Goal: Information Seeking & Learning: Learn about a topic

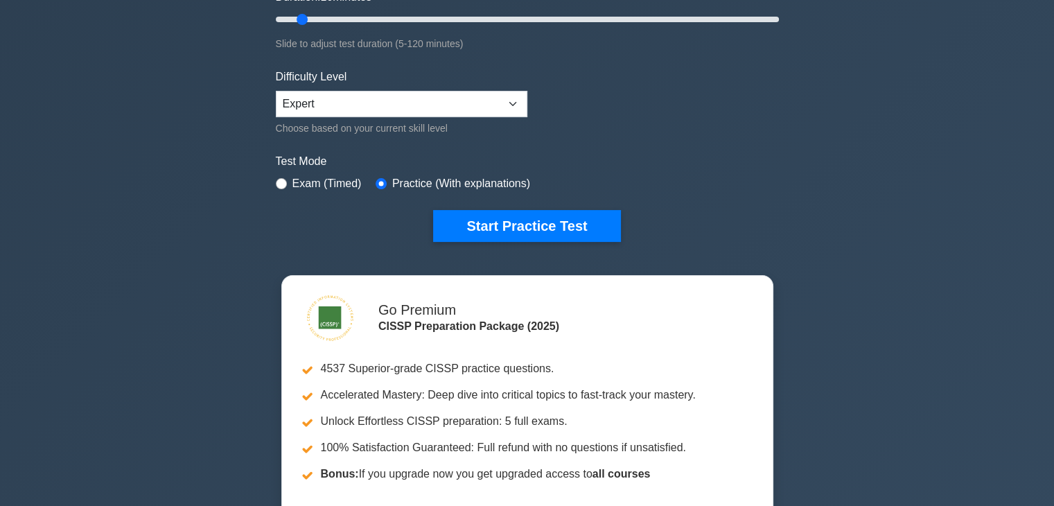
scroll to position [287, 0]
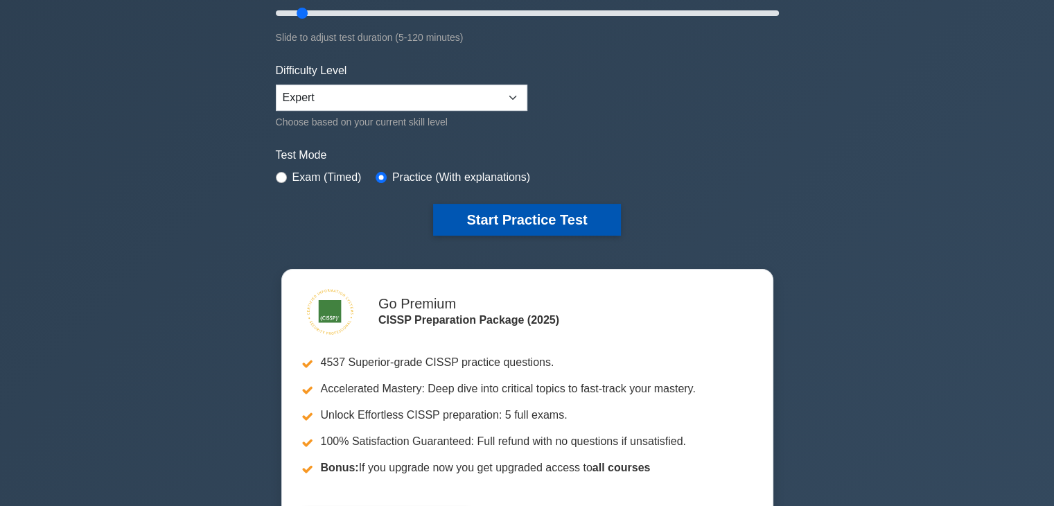
click at [590, 210] on button "Start Practice Test" at bounding box center [526, 220] width 187 height 32
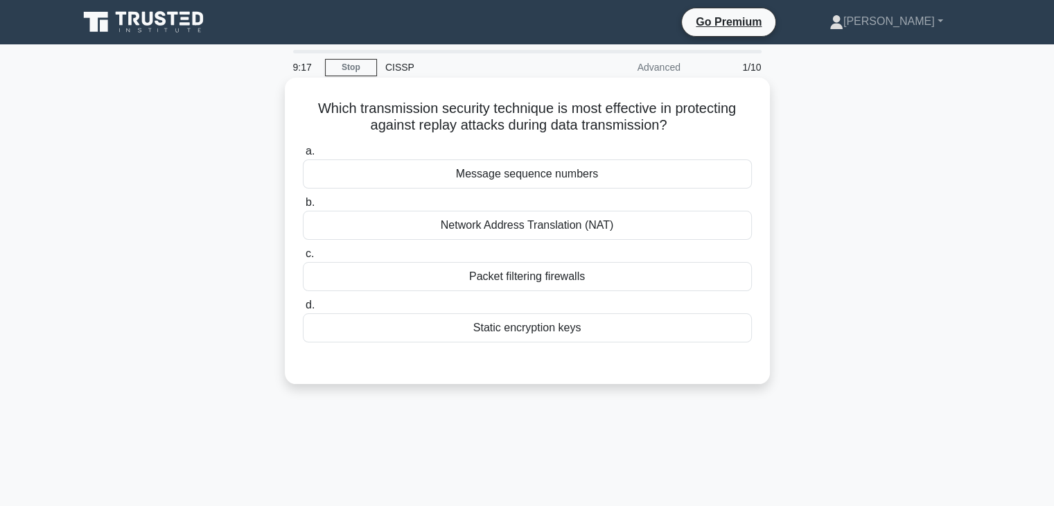
click at [551, 275] on div "Packet filtering firewalls" at bounding box center [527, 276] width 449 height 29
click at [303, 258] on input "c. Packet filtering firewalls" at bounding box center [303, 253] width 0 height 9
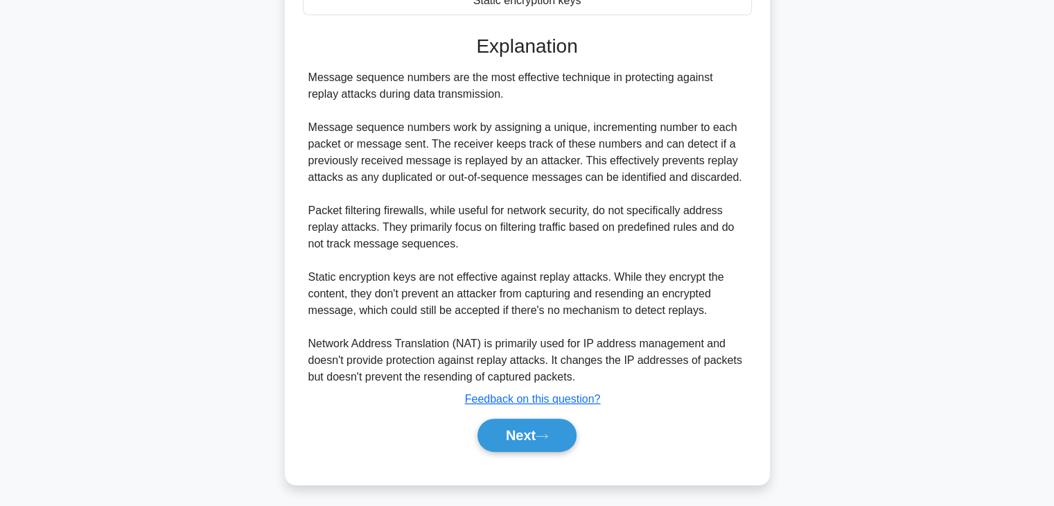
scroll to position [333, 0]
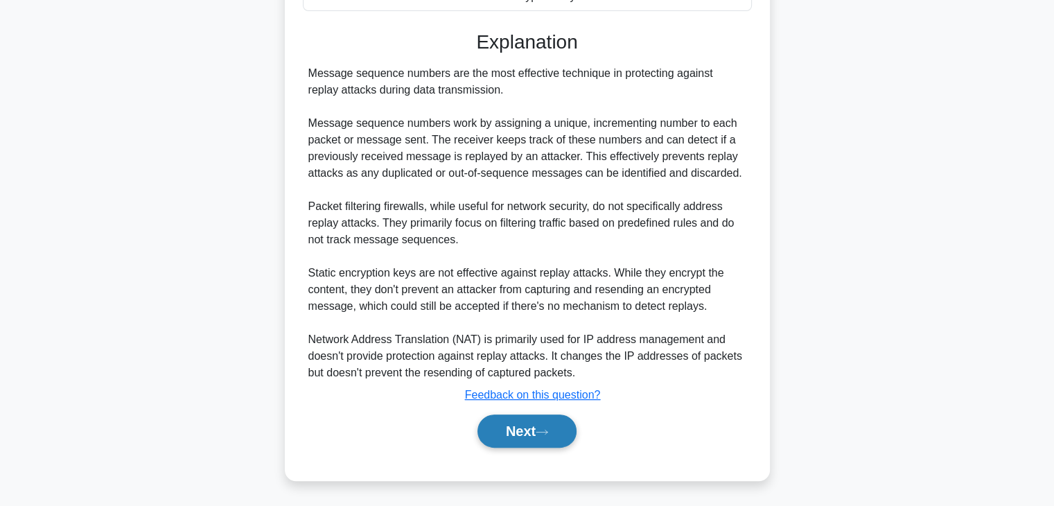
click at [531, 432] on button "Next" at bounding box center [526, 430] width 99 height 33
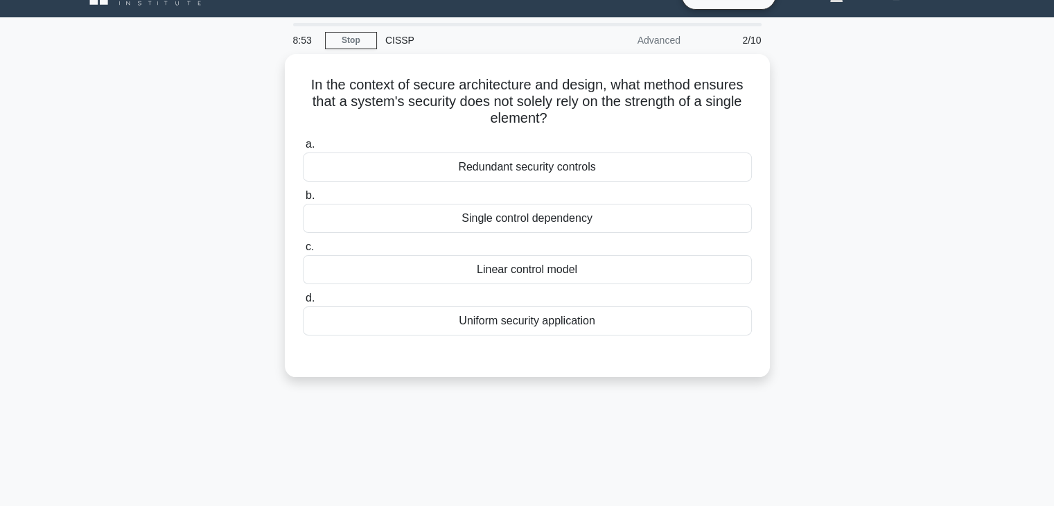
scroll to position [12, 0]
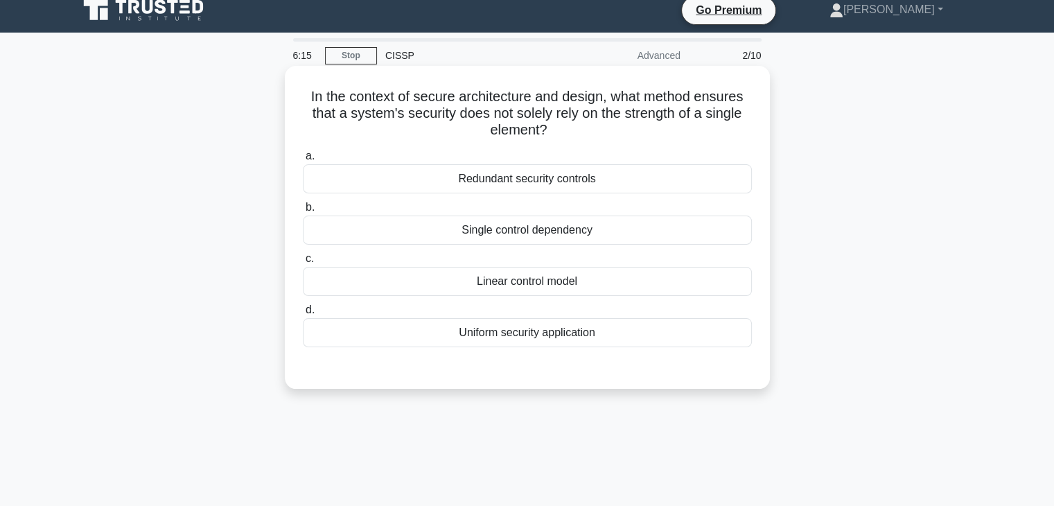
click at [705, 181] on div "Redundant security controls" at bounding box center [527, 178] width 449 height 29
click at [303, 161] on input "a. Redundant security controls" at bounding box center [303, 156] width 0 height 9
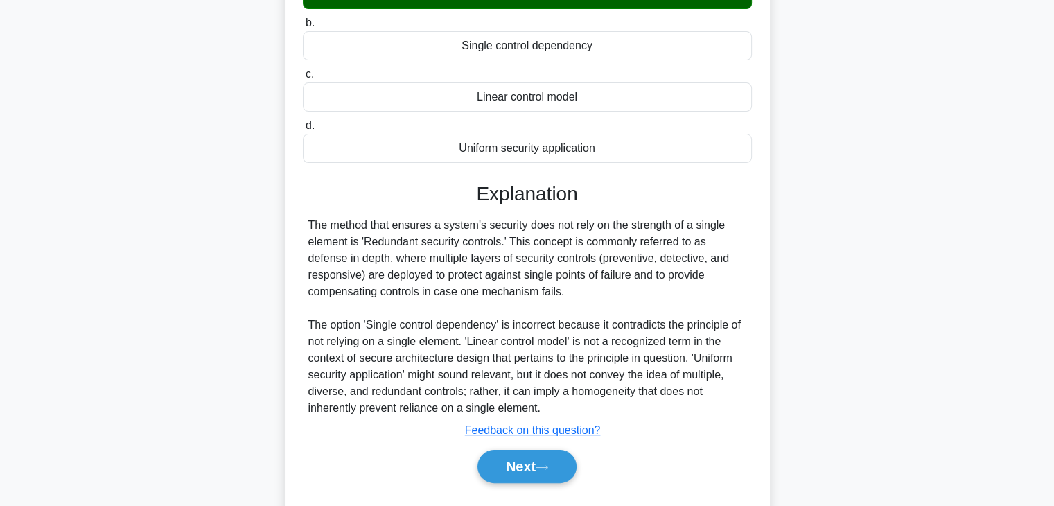
scroll to position [206, 0]
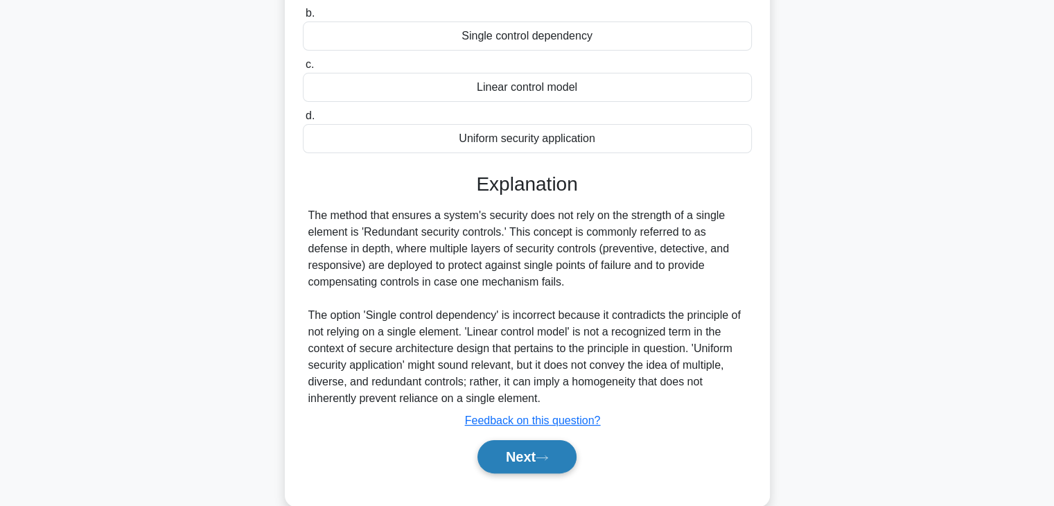
click at [547, 441] on button "Next" at bounding box center [526, 456] width 99 height 33
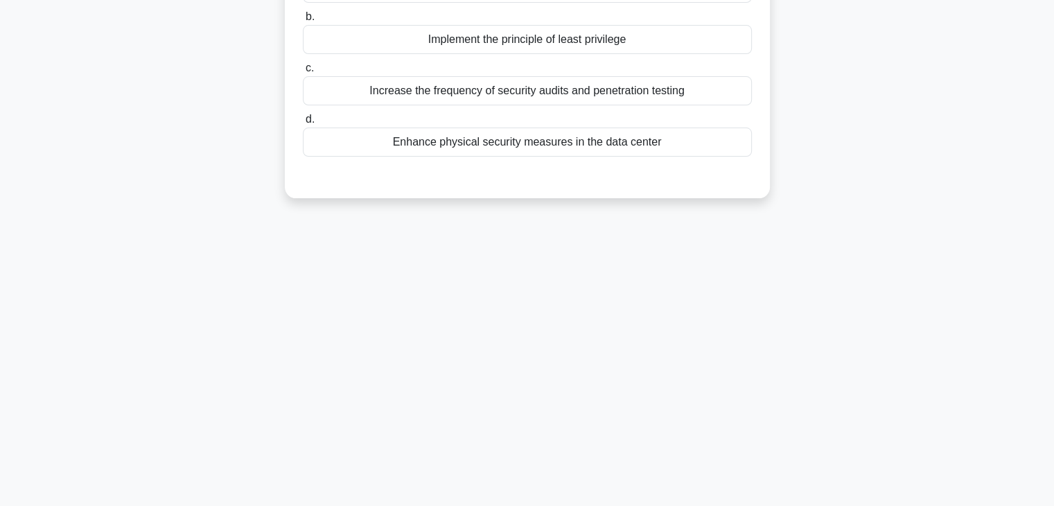
scroll to position [0, 0]
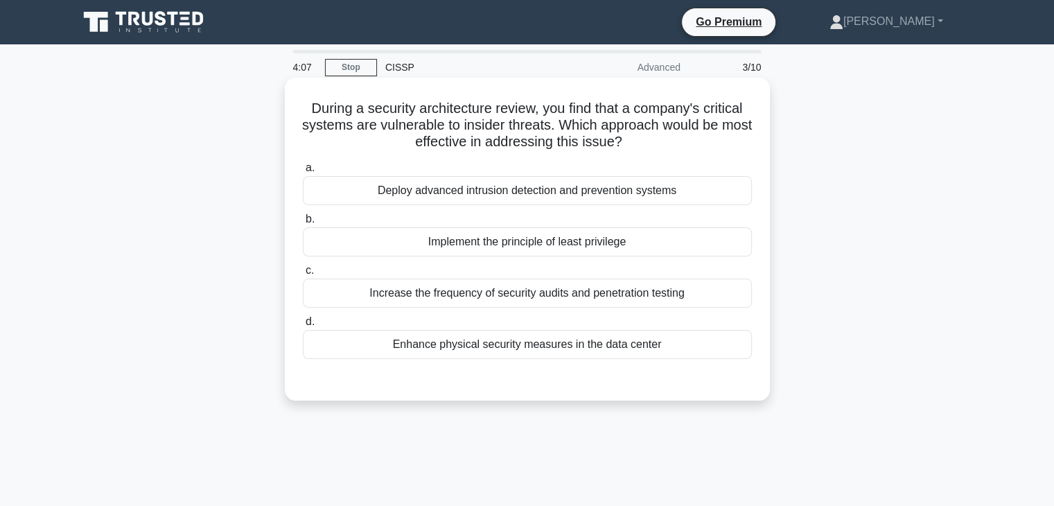
click at [683, 245] on div "Implement the principle of least privilege" at bounding box center [527, 241] width 449 height 29
click at [303, 224] on input "b. Implement the principle of least privilege" at bounding box center [303, 219] width 0 height 9
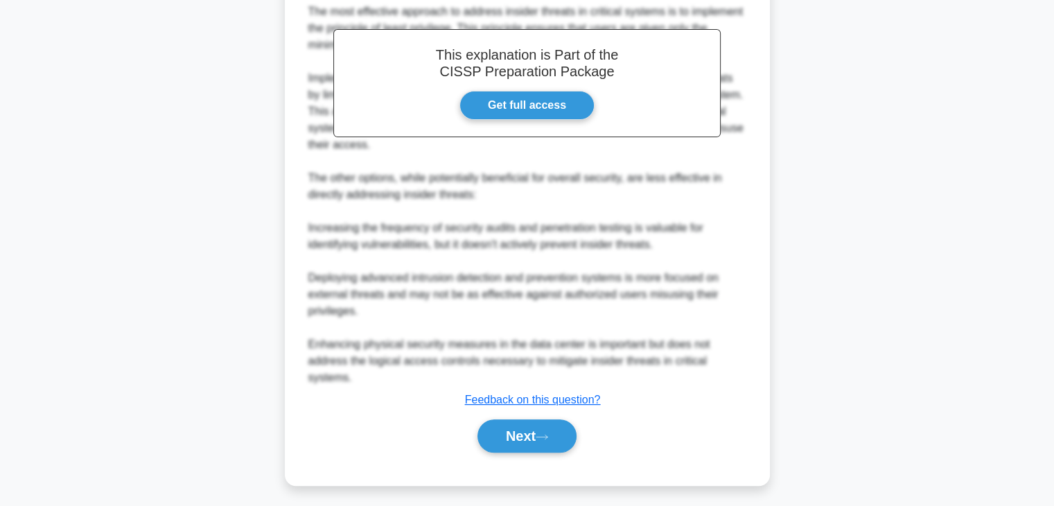
scroll to position [414, 0]
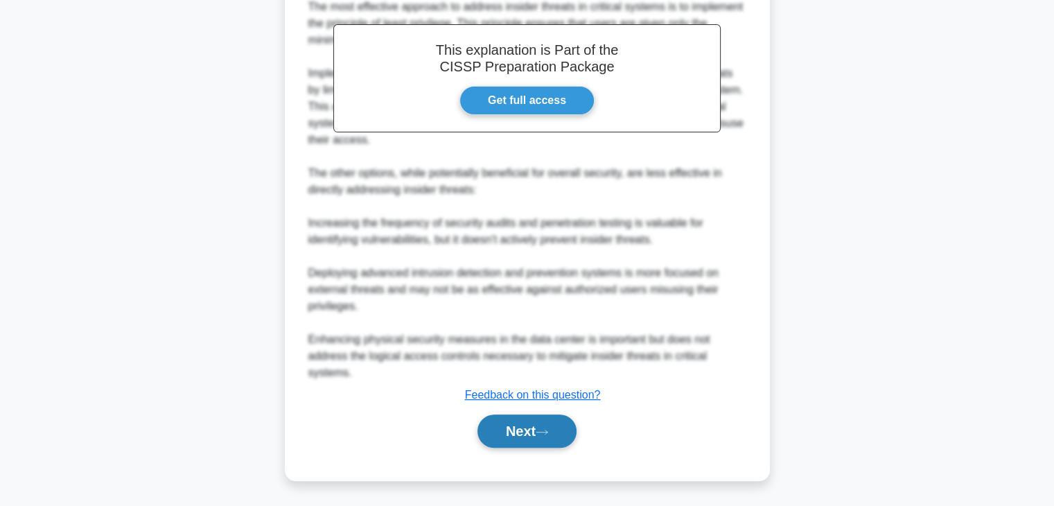
click at [540, 432] on button "Next" at bounding box center [526, 430] width 99 height 33
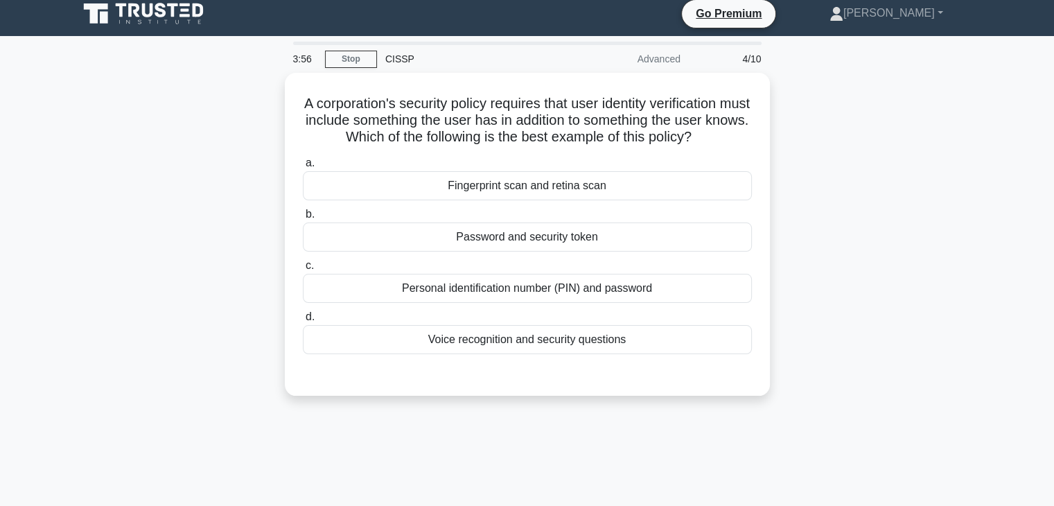
scroll to position [0, 0]
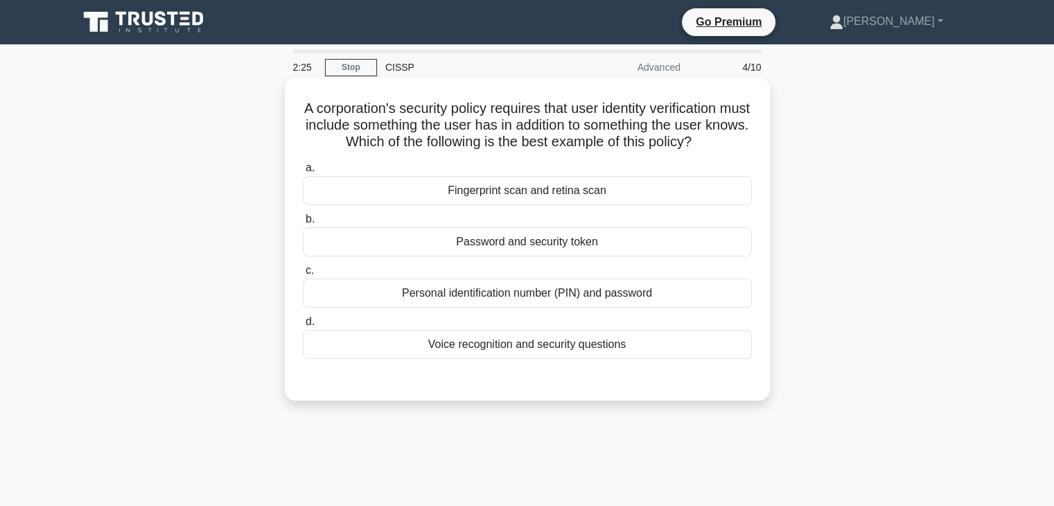
click at [671, 290] on div "Personal identification number (PIN) and password" at bounding box center [527, 292] width 449 height 29
click at [303, 275] on input "c. Personal identification number (PIN) and password" at bounding box center [303, 270] width 0 height 9
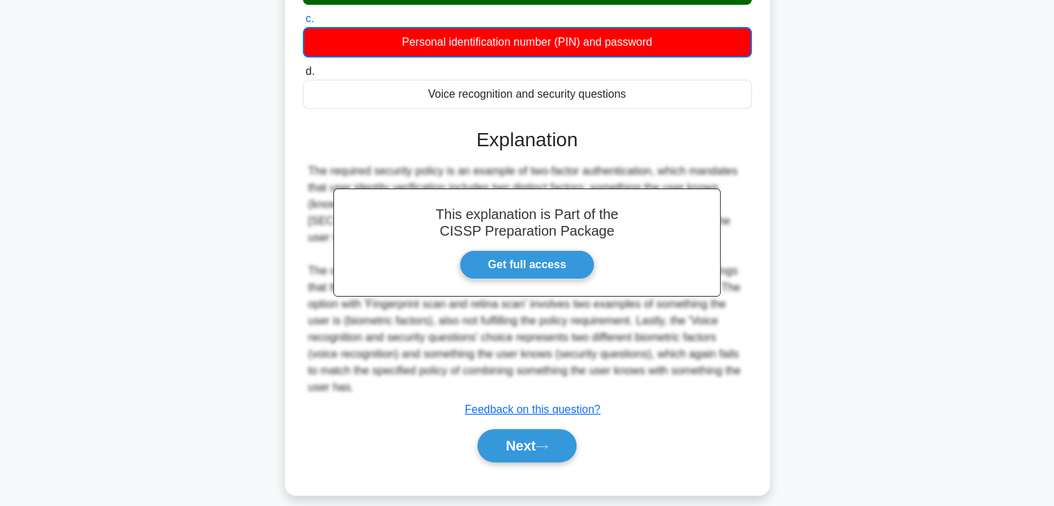
scroll to position [266, 0]
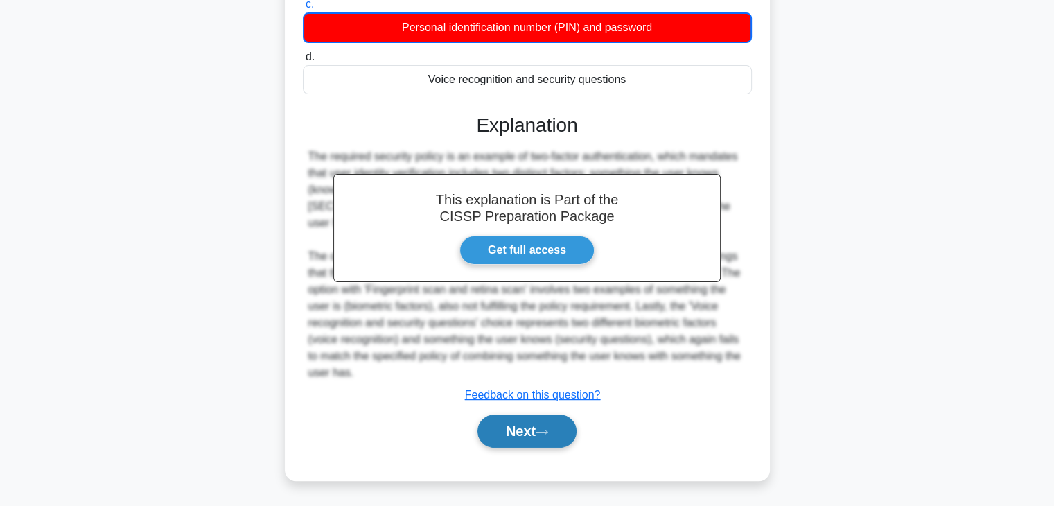
click at [549, 425] on button "Next" at bounding box center [526, 430] width 99 height 33
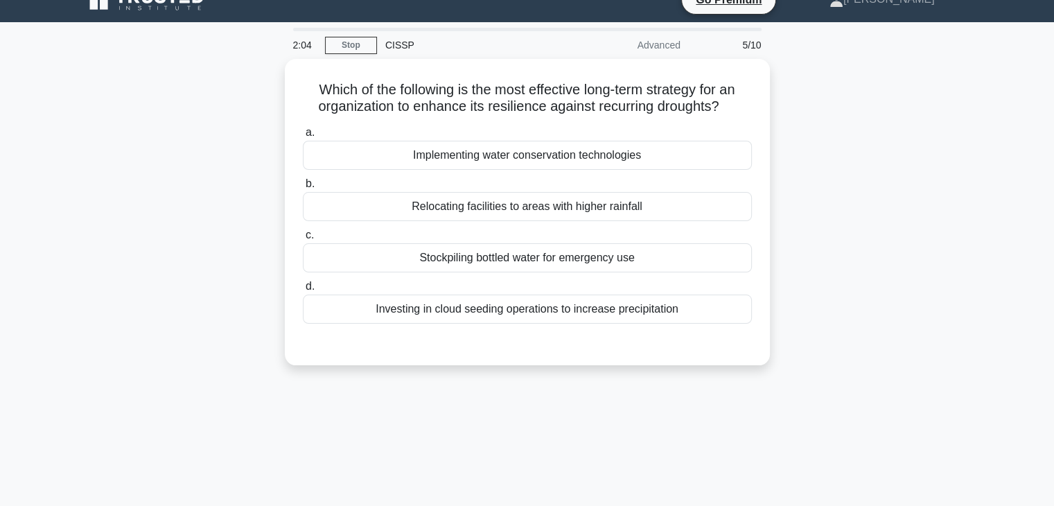
scroll to position [21, 0]
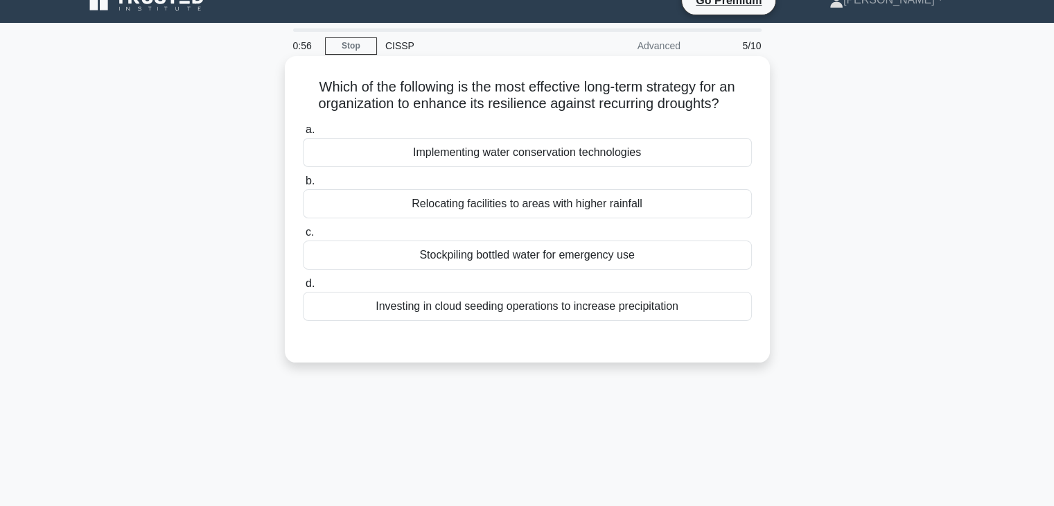
click at [405, 316] on div "Investing in cloud seeding operations to increase precipitation" at bounding box center [527, 306] width 449 height 29
click at [303, 288] on input "d. Investing in cloud seeding operations to increase precipitation" at bounding box center [303, 283] width 0 height 9
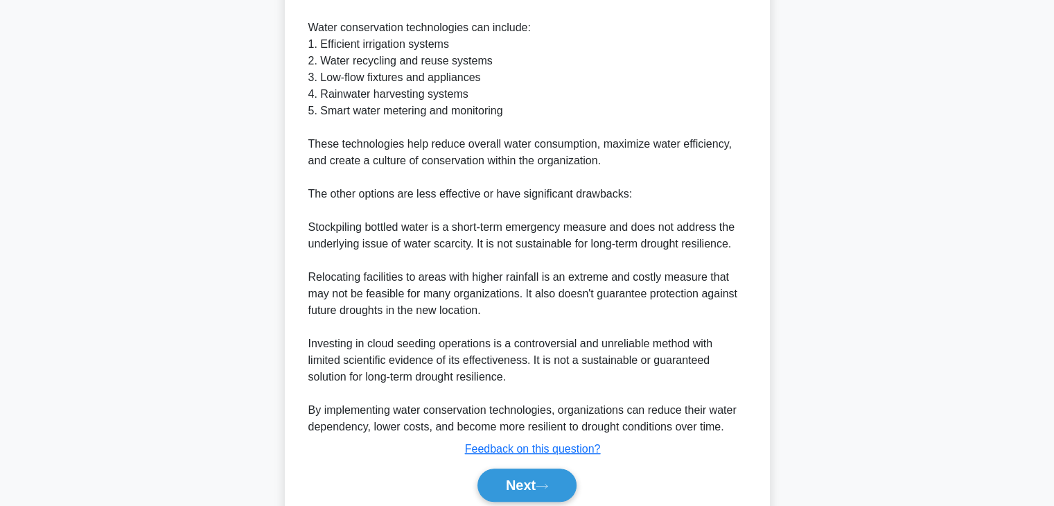
scroll to position [463, 0]
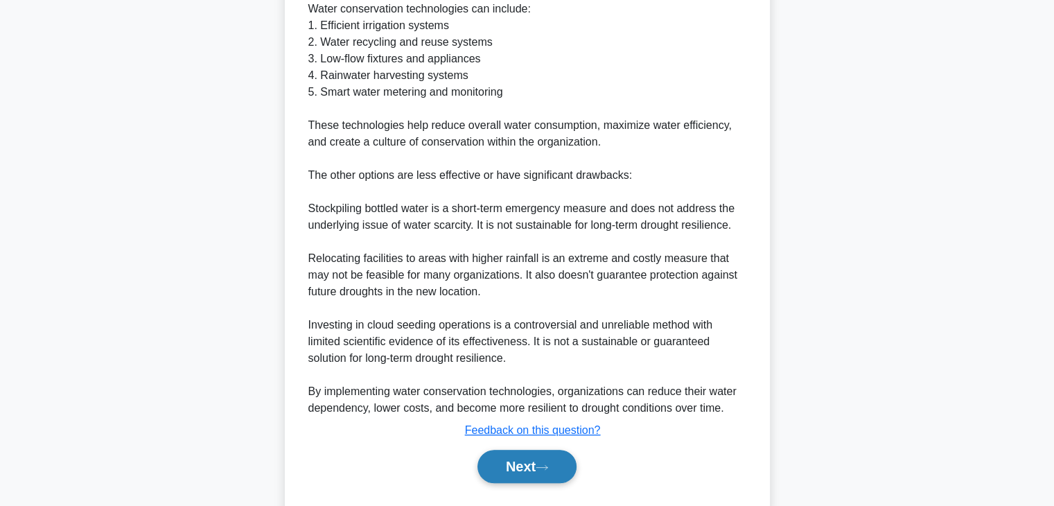
click at [556, 464] on button "Next" at bounding box center [526, 466] width 99 height 33
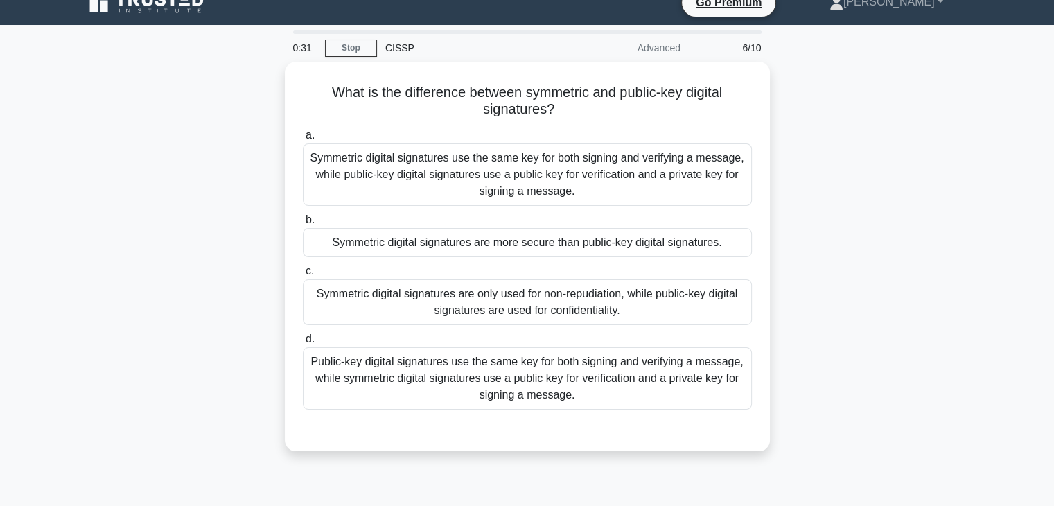
scroll to position [0, 0]
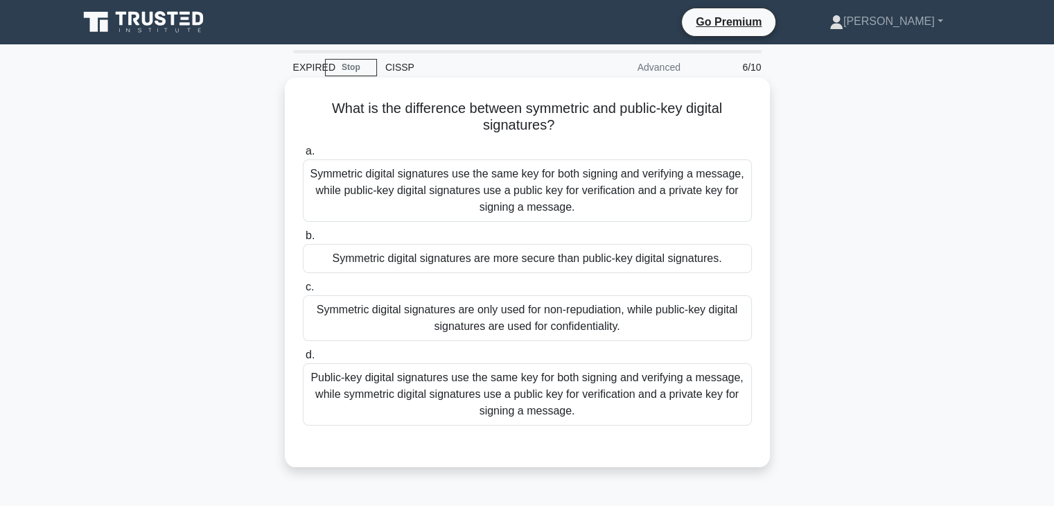
click at [637, 205] on div "Symmetric digital signatures use the same key for both signing and verifying a …" at bounding box center [527, 190] width 449 height 62
click at [303, 156] on input "a. Symmetric digital signatures use the same key for both signing and verifying…" at bounding box center [303, 151] width 0 height 9
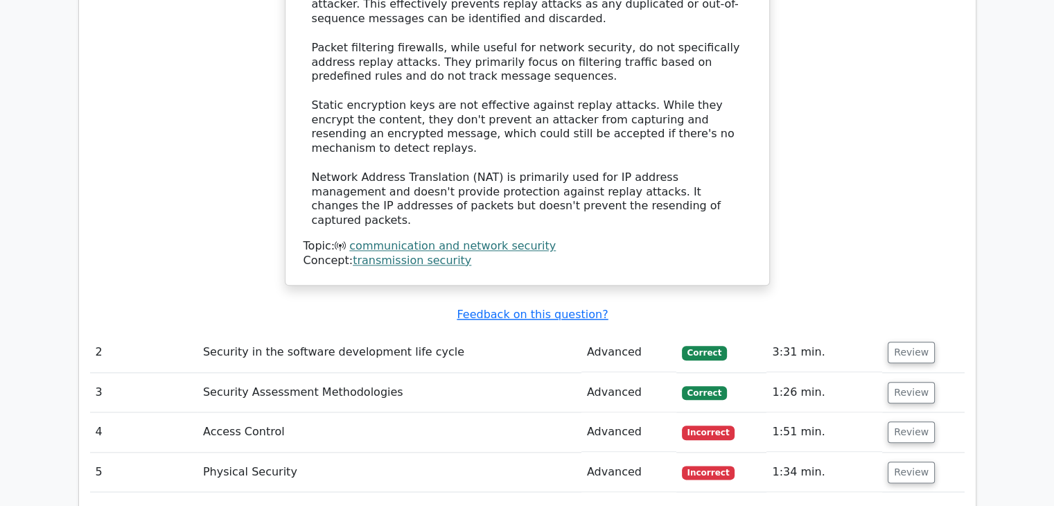
scroll to position [2060, 0]
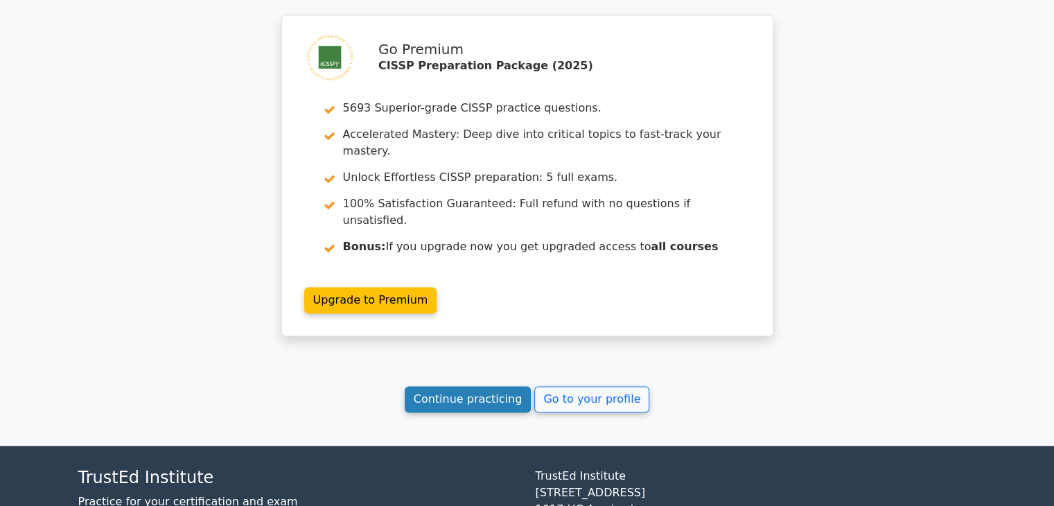
click at [482, 386] on link "Continue practicing" at bounding box center [468, 399] width 127 height 26
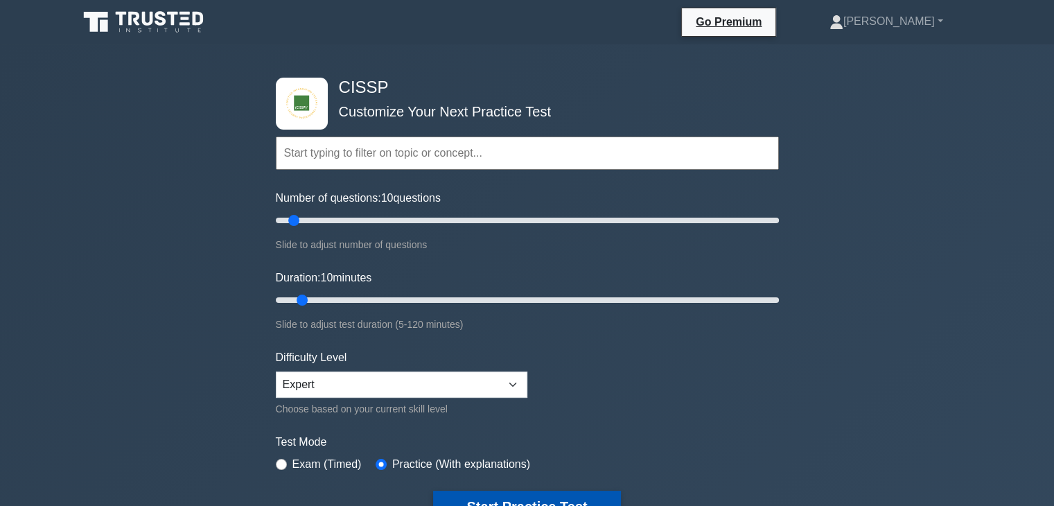
click at [547, 490] on button "Start Practice Test" at bounding box center [526, 506] width 187 height 32
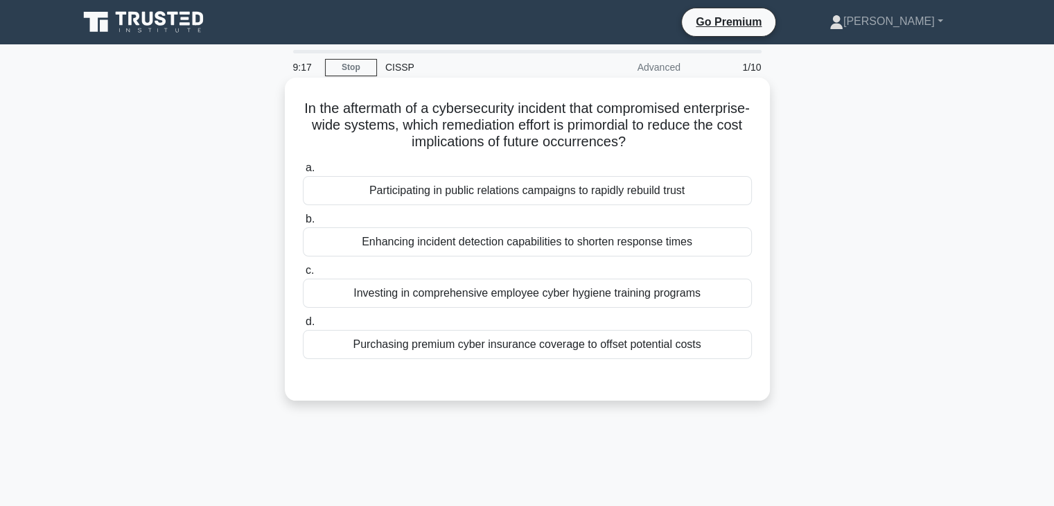
click at [592, 242] on div "Enhancing incident detection capabilities to shorten response times" at bounding box center [527, 241] width 449 height 29
click at [303, 224] on input "b. Enhancing incident detection capabilities to shorten response times" at bounding box center [303, 219] width 0 height 9
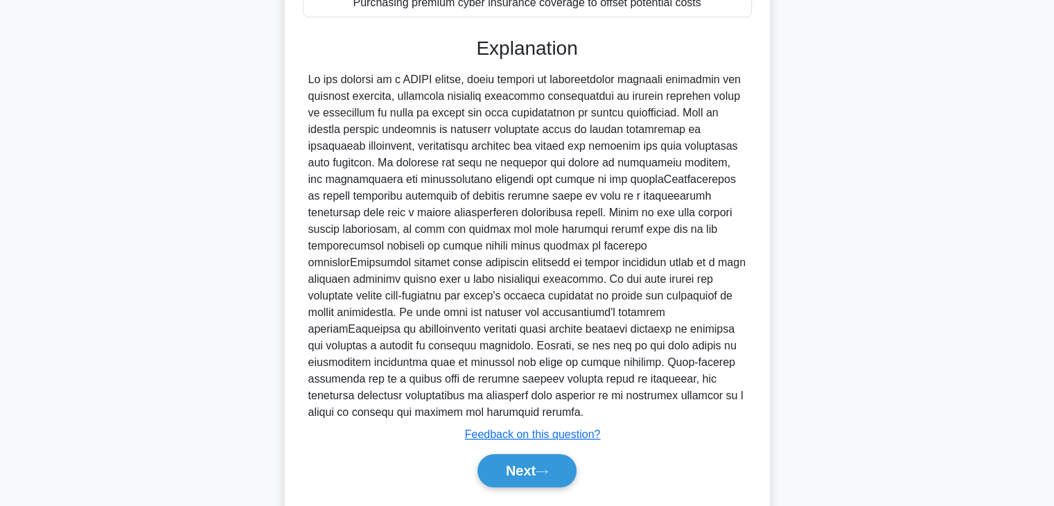
scroll to position [364, 0]
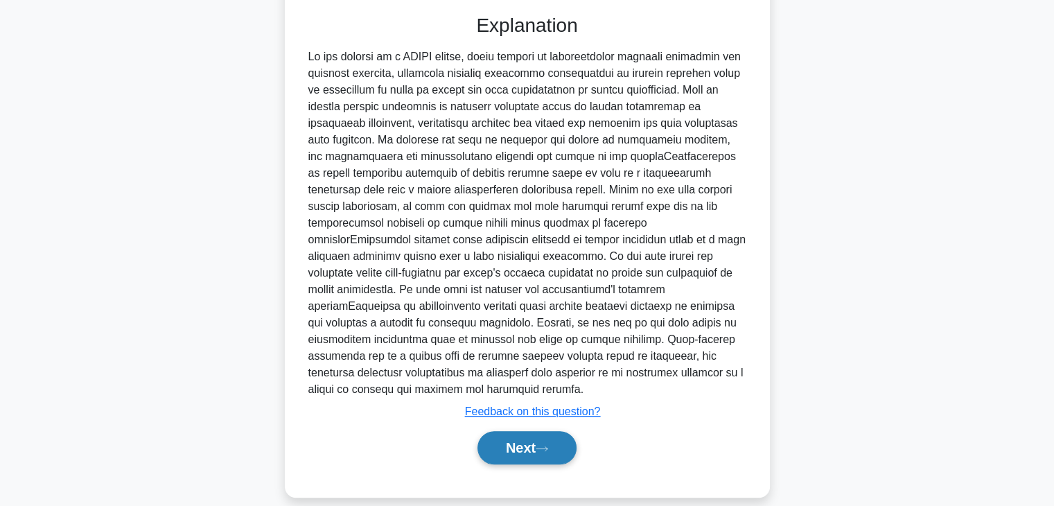
click at [517, 431] on button "Next" at bounding box center [526, 447] width 99 height 33
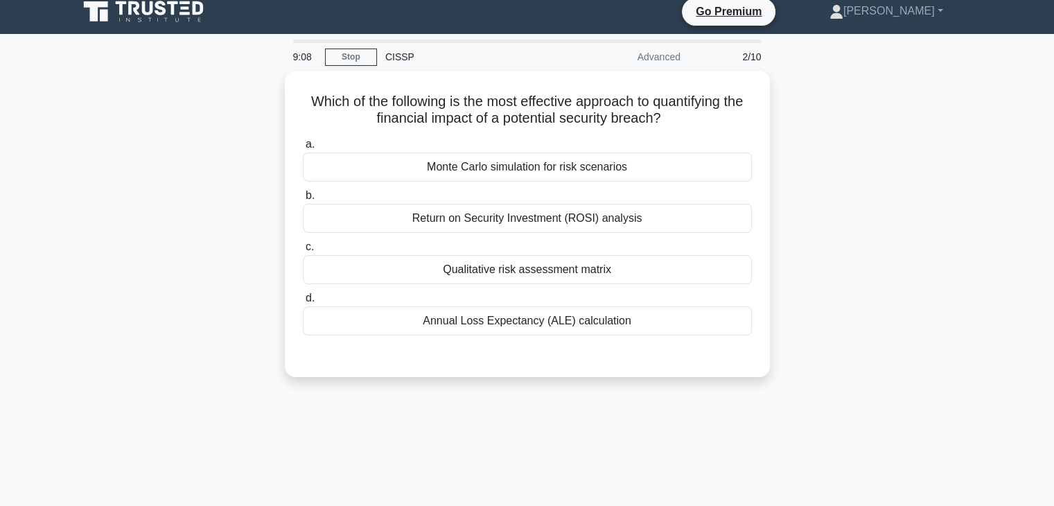
scroll to position [0, 0]
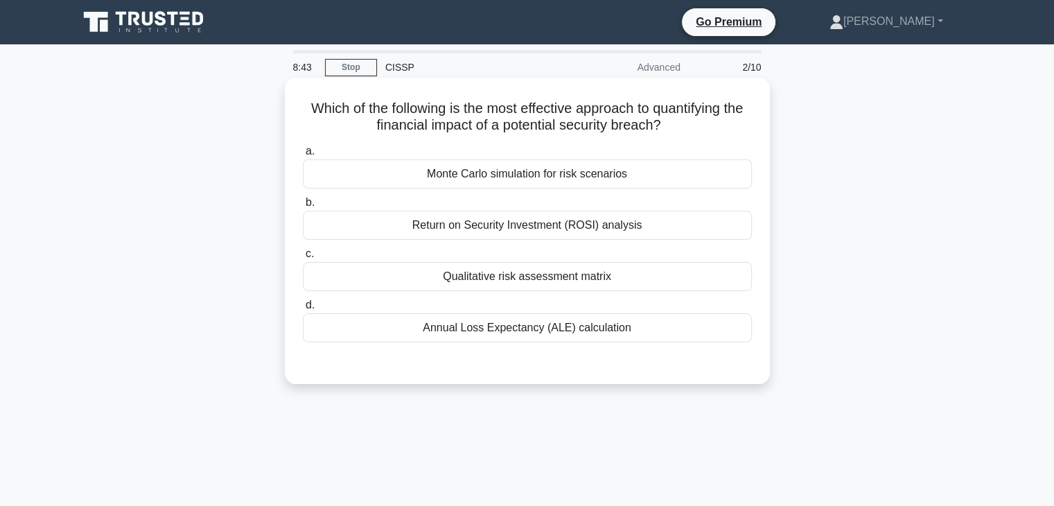
click at [679, 333] on div "Annual Loss Expectancy (ALE) calculation" at bounding box center [527, 327] width 449 height 29
click at [303, 310] on input "d. Annual Loss Expectancy (ALE) calculation" at bounding box center [303, 305] width 0 height 9
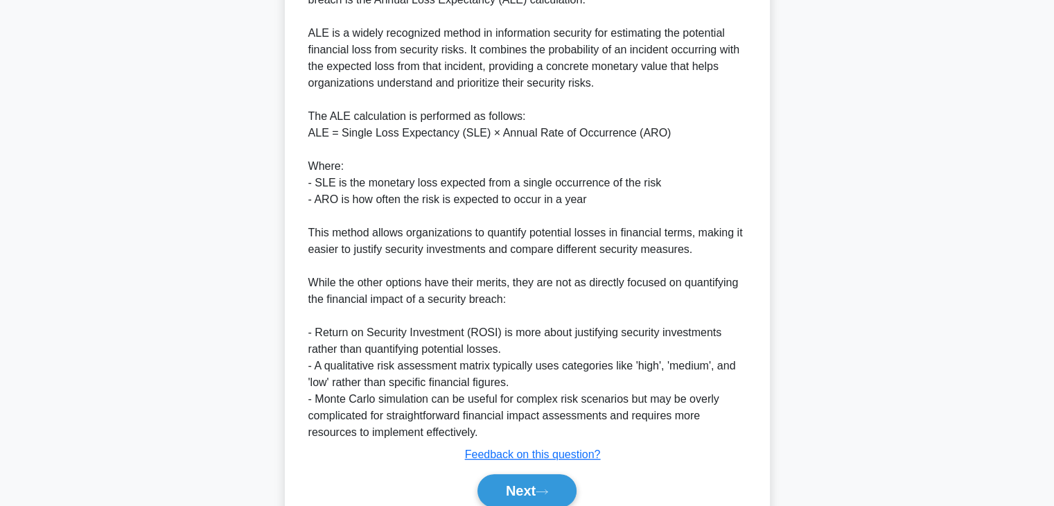
scroll to position [442, 0]
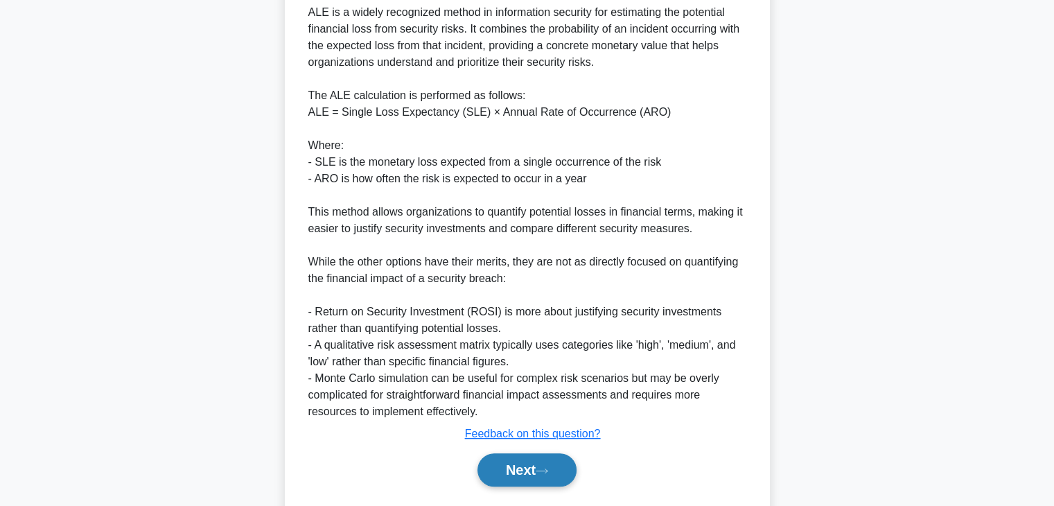
click at [508, 481] on button "Next" at bounding box center [526, 469] width 99 height 33
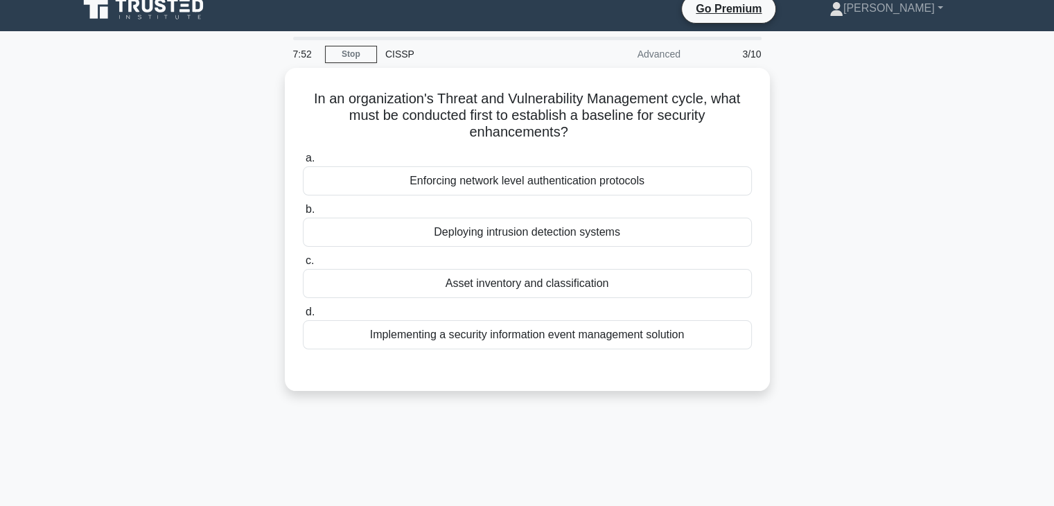
scroll to position [0, 0]
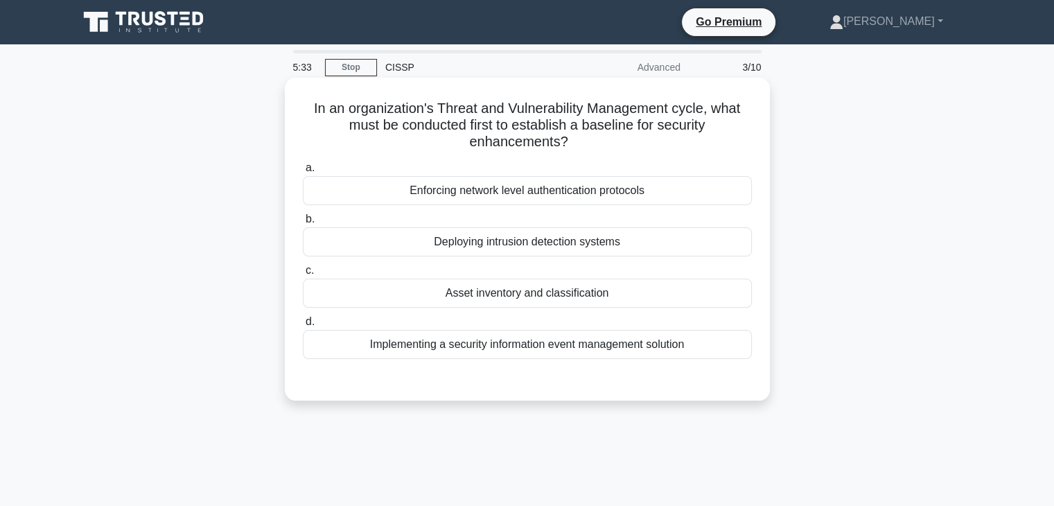
click at [521, 292] on div "Asset inventory and classification" at bounding box center [527, 292] width 449 height 29
click at [303, 275] on input "c. Asset inventory and classification" at bounding box center [303, 270] width 0 height 9
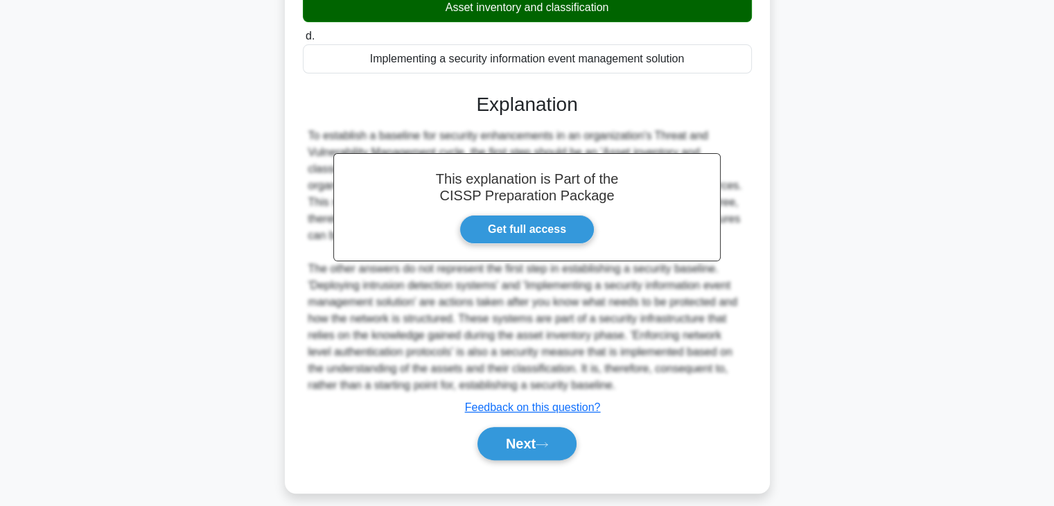
scroll to position [298, 0]
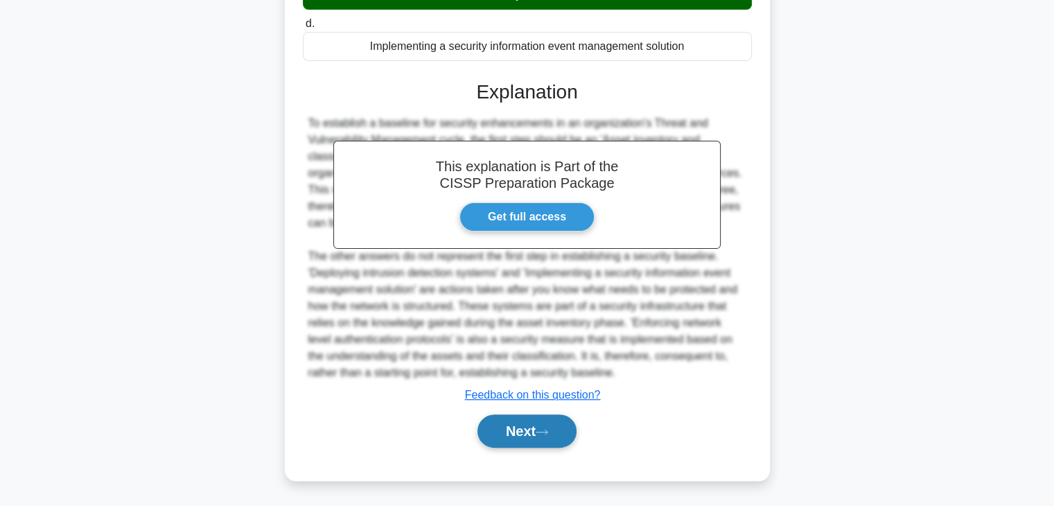
click at [516, 444] on button "Next" at bounding box center [526, 430] width 99 height 33
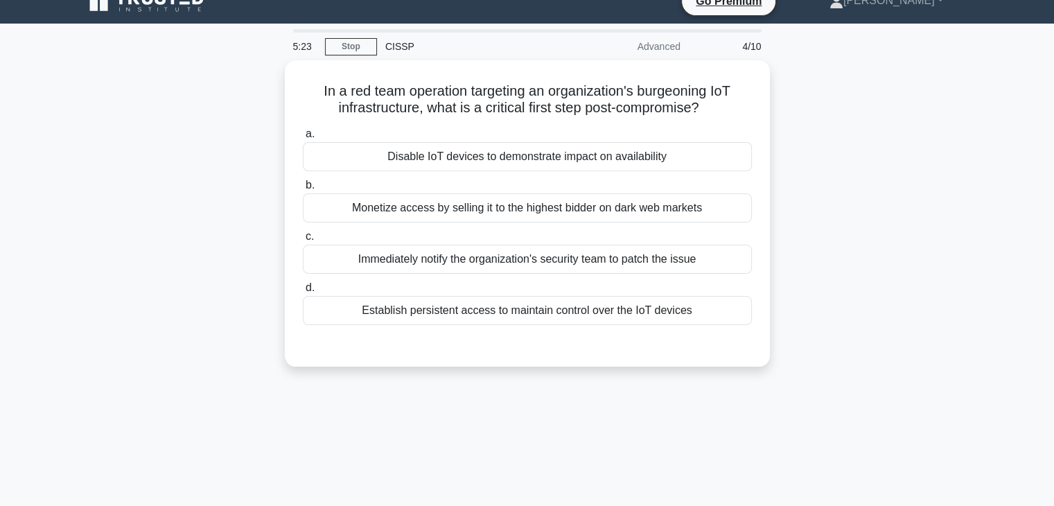
scroll to position [0, 0]
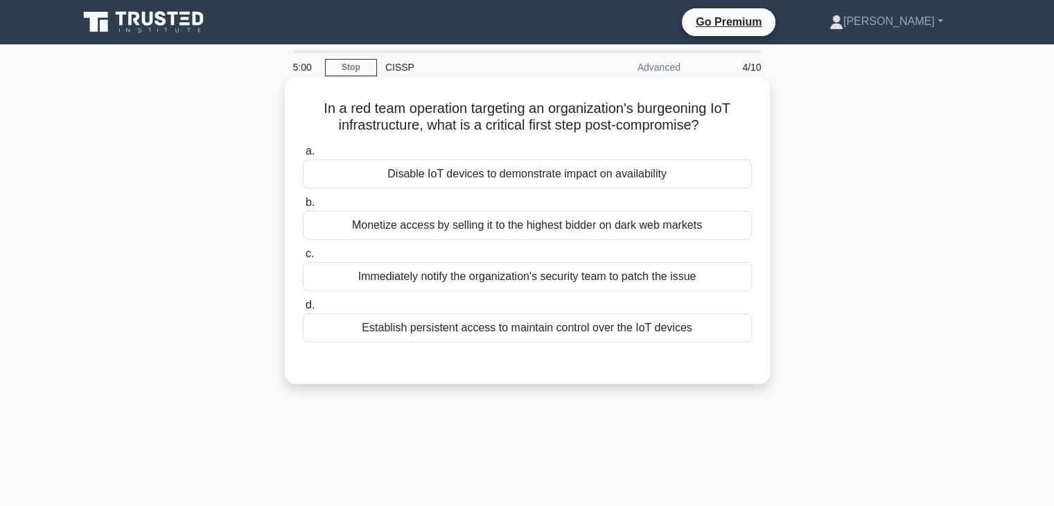
click at [532, 281] on div "Immediately notify the organization's security team to patch the issue" at bounding box center [527, 276] width 449 height 29
click at [303, 258] on input "c. Immediately notify the organization's security team to patch the issue" at bounding box center [303, 253] width 0 height 9
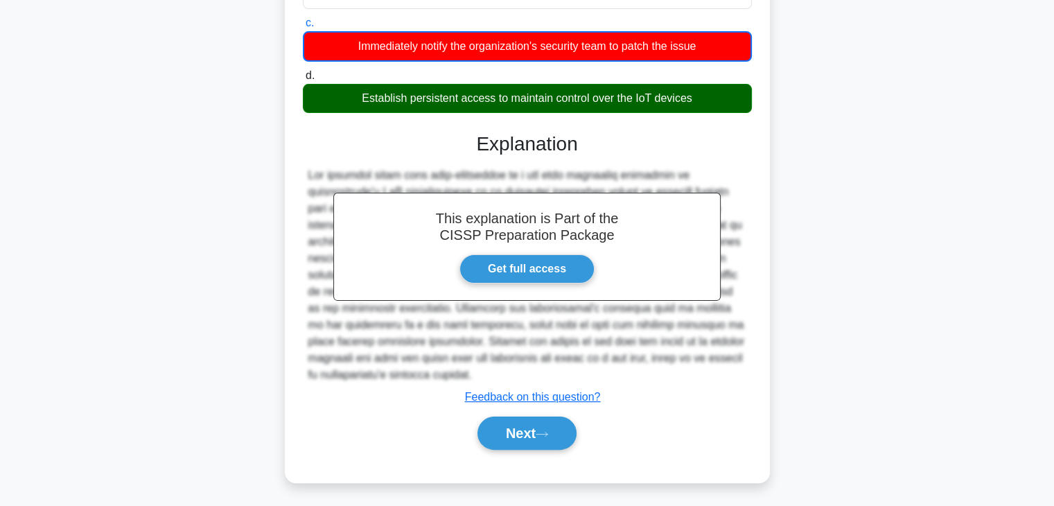
scroll to position [243, 0]
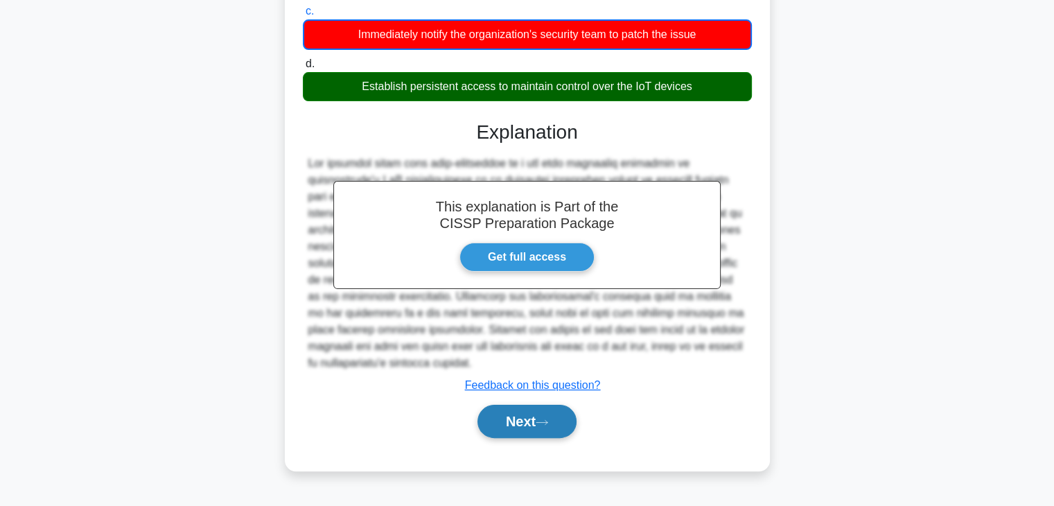
click at [508, 413] on button "Next" at bounding box center [526, 421] width 99 height 33
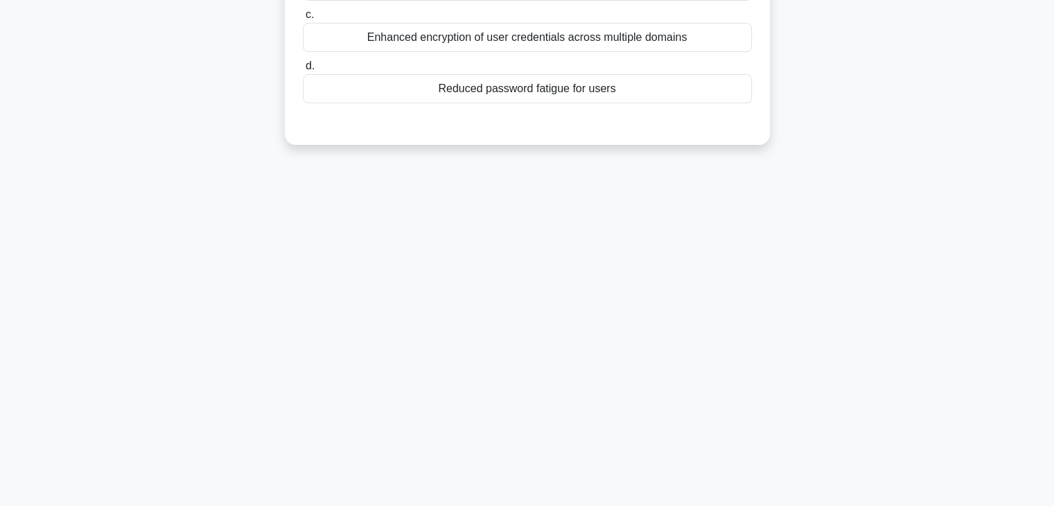
scroll to position [0, 0]
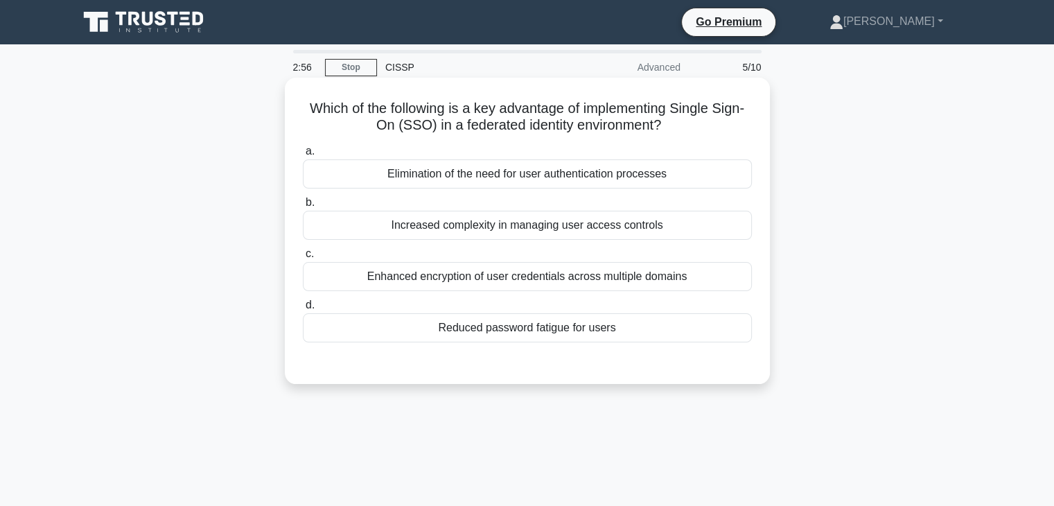
click at [639, 172] on div "Elimination of the need for user authentication processes" at bounding box center [527, 173] width 449 height 29
click at [303, 156] on input "a. Elimination of the need for user authentication processes" at bounding box center [303, 151] width 0 height 9
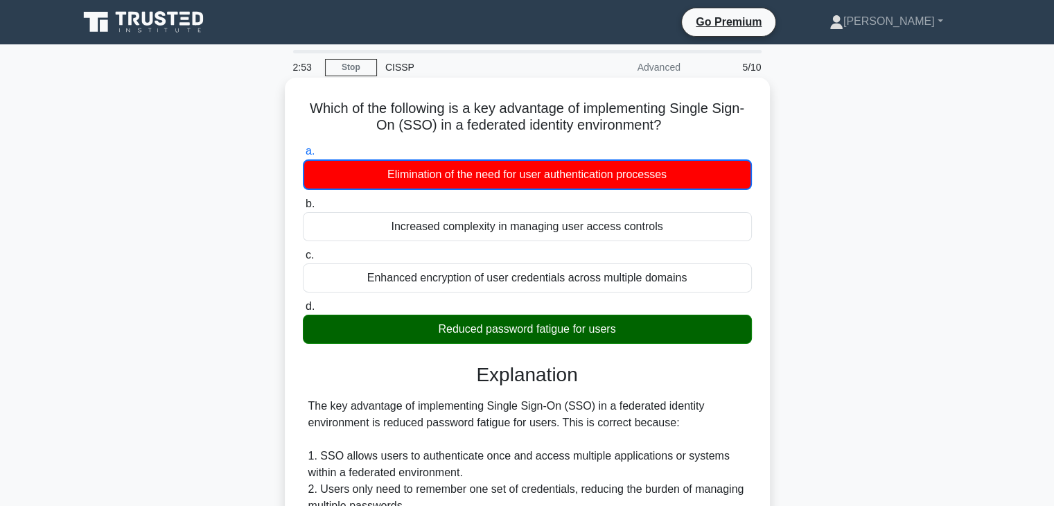
click at [303, 200] on input "b. Increased complexity in managing user access controls" at bounding box center [303, 204] width 0 height 9
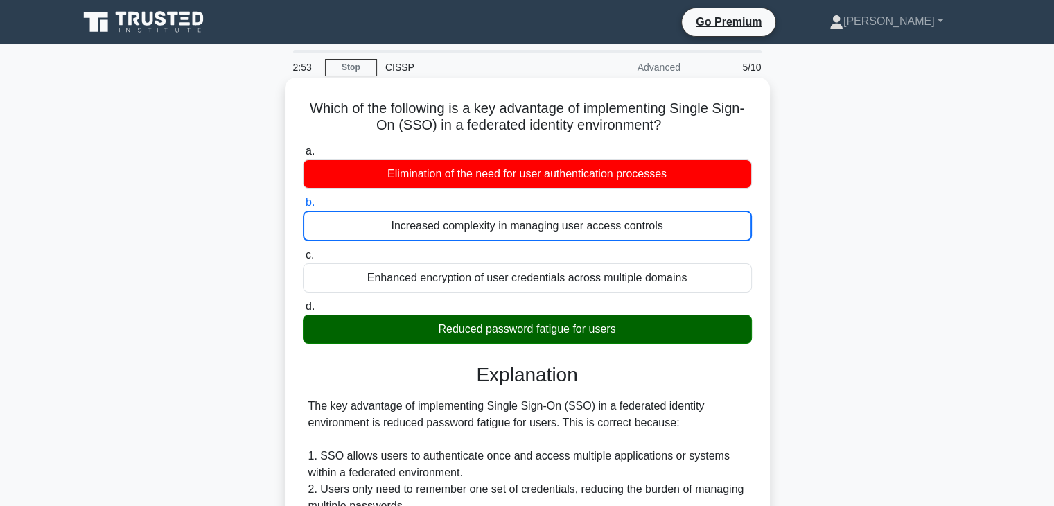
click at [303, 251] on input "c. Enhanced encryption of user credentials across multiple domains" at bounding box center [303, 255] width 0 height 9
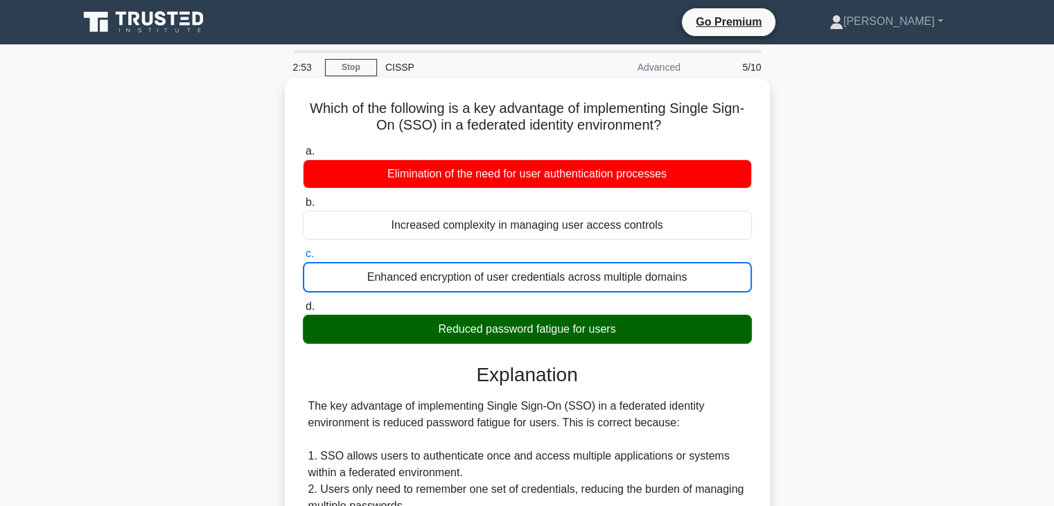
click at [303, 302] on input "d. Reduced password fatigue for users" at bounding box center [303, 306] width 0 height 9
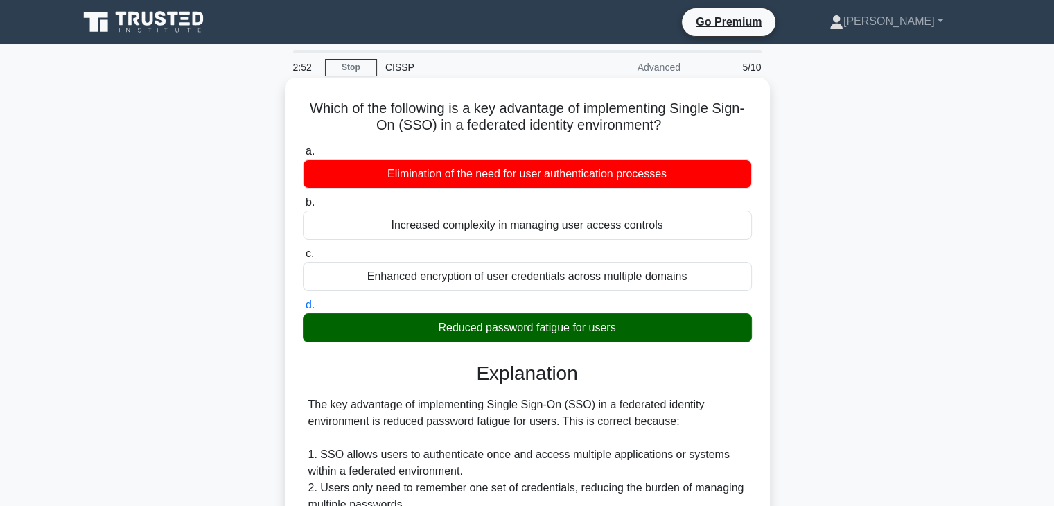
click at [303, 147] on input "a. Elimination of the need for user authentication processes" at bounding box center [303, 151] width 0 height 9
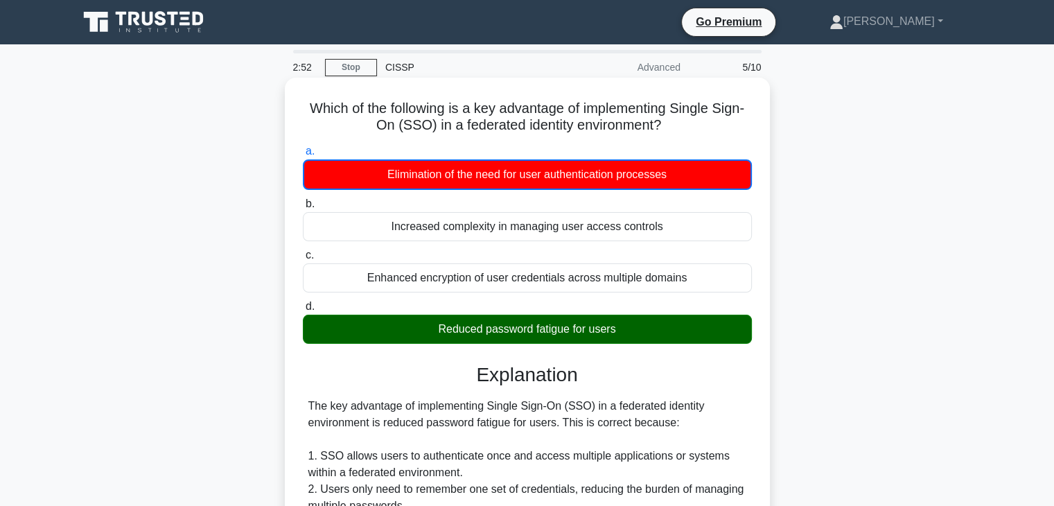
click at [303, 200] on input "b. Increased complexity in managing user access controls" at bounding box center [303, 204] width 0 height 9
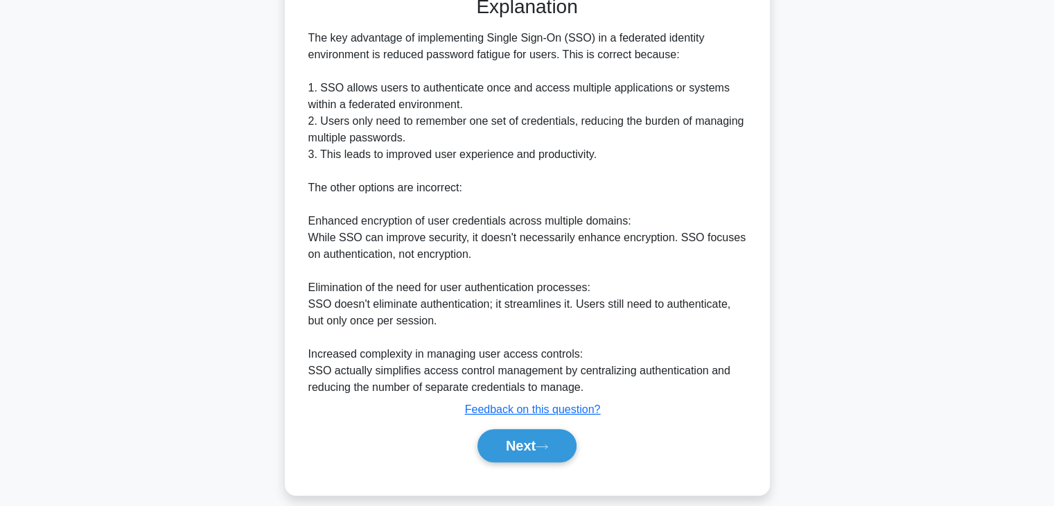
scroll to position [382, 0]
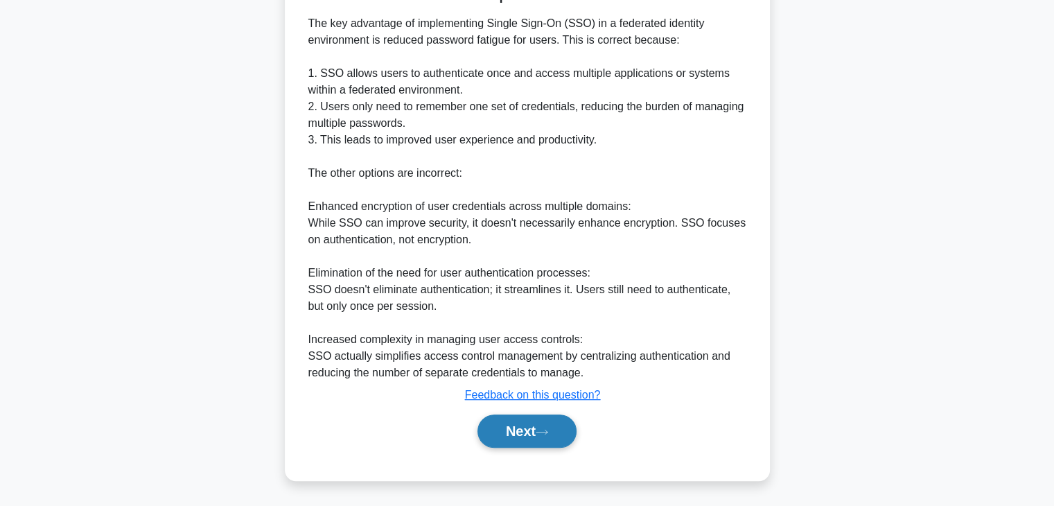
click at [531, 422] on button "Next" at bounding box center [526, 430] width 99 height 33
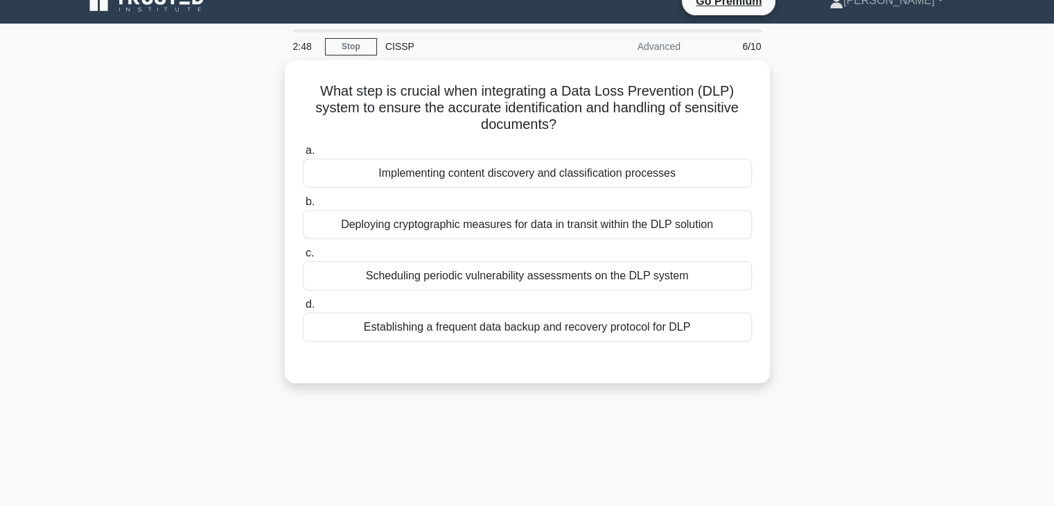
scroll to position [0, 0]
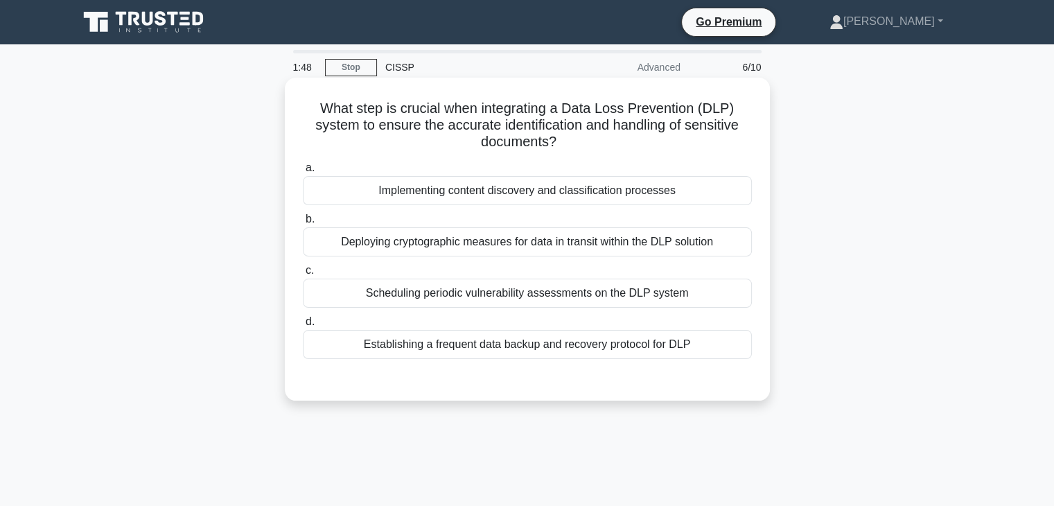
click at [581, 194] on div "Implementing content discovery and classification processes" at bounding box center [527, 190] width 449 height 29
click at [303, 172] on input "a. Implementing content discovery and classification processes" at bounding box center [303, 167] width 0 height 9
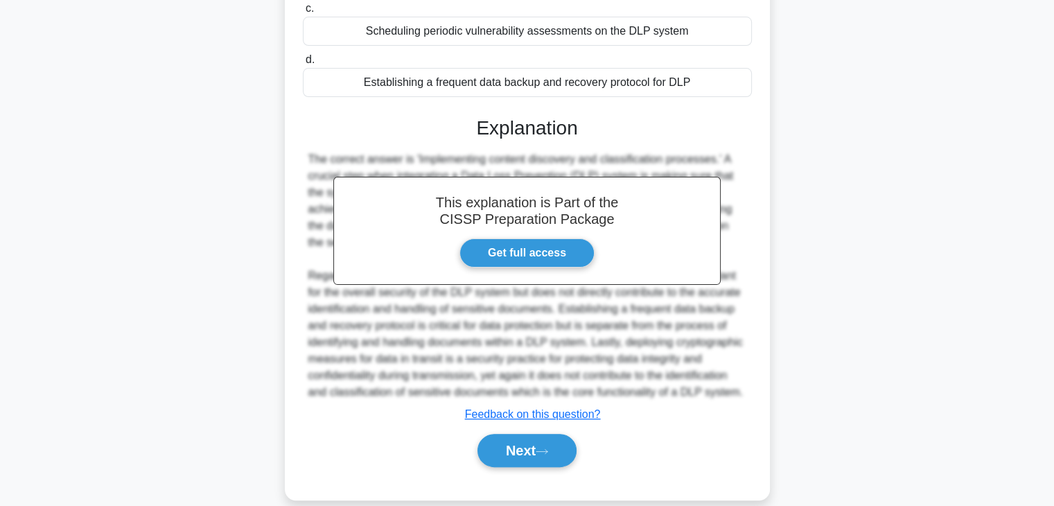
scroll to position [281, 0]
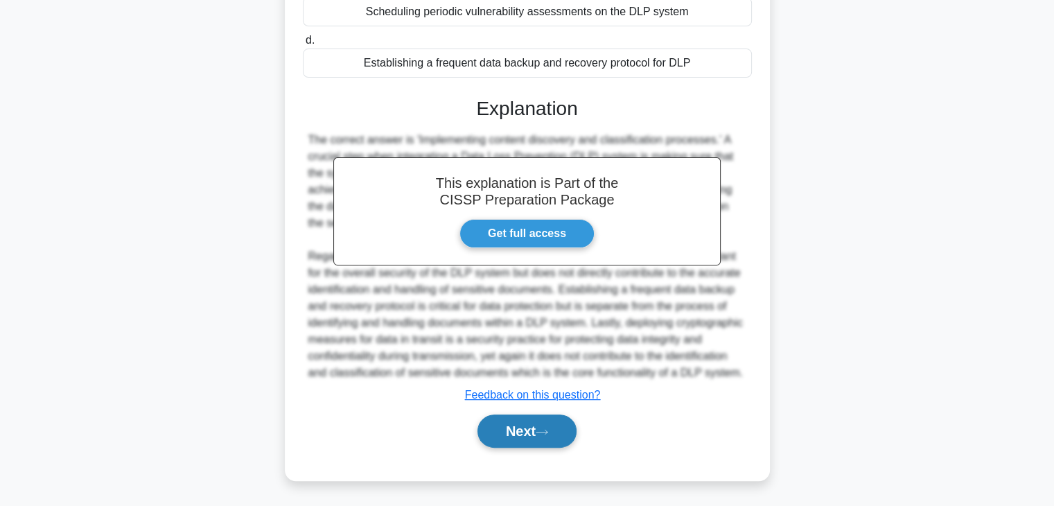
click at [524, 414] on button "Next" at bounding box center [526, 430] width 99 height 33
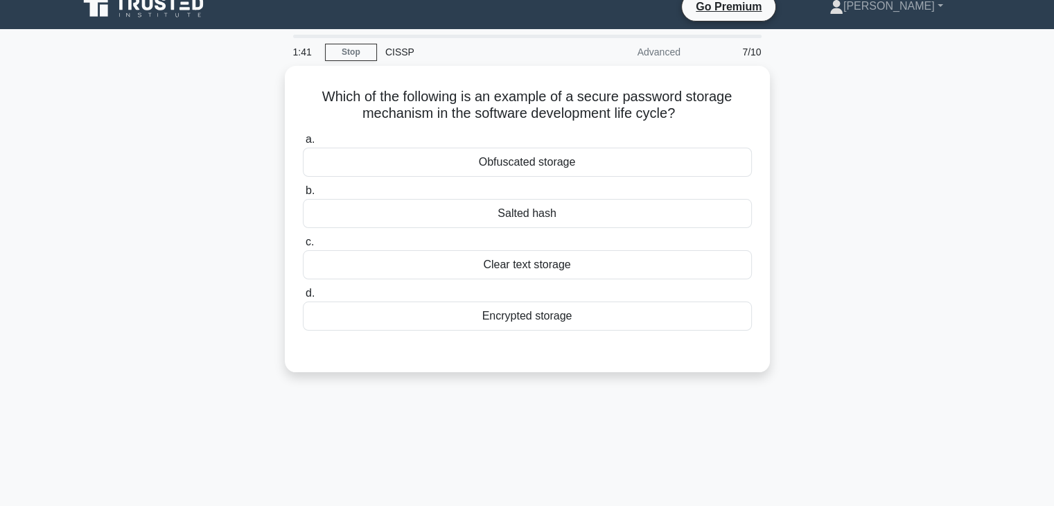
scroll to position [0, 0]
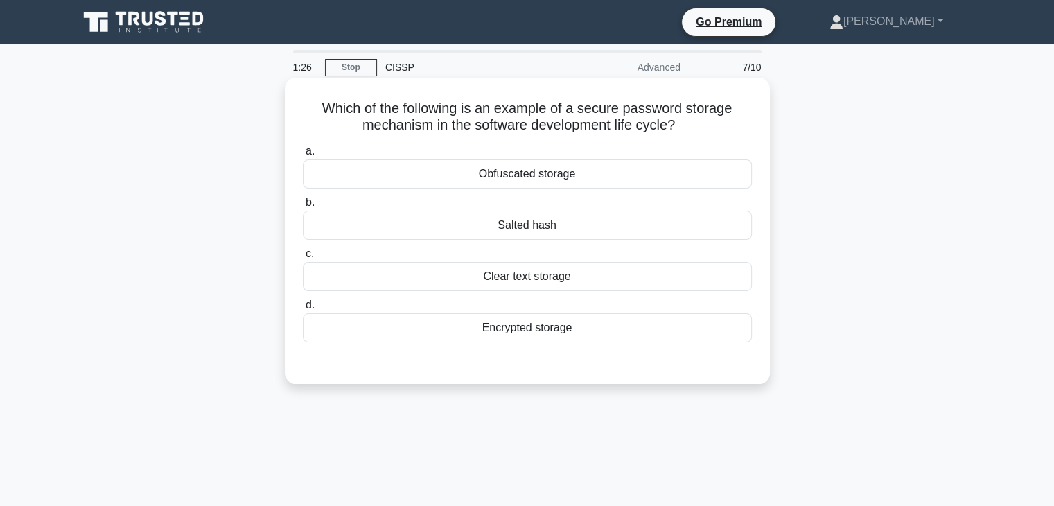
click at [563, 333] on div "Encrypted storage" at bounding box center [527, 327] width 449 height 29
click at [303, 310] on input "d. Encrypted storage" at bounding box center [303, 305] width 0 height 9
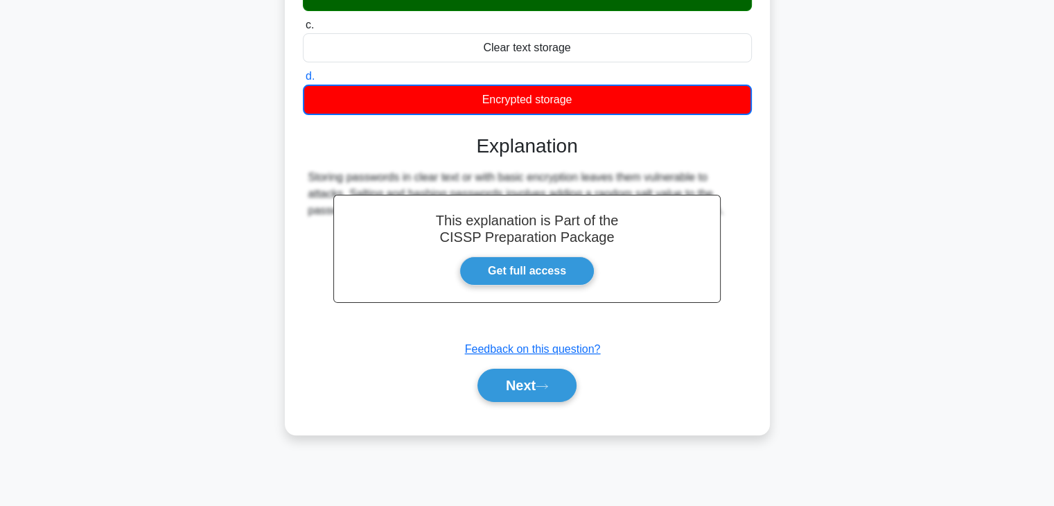
scroll to position [243, 0]
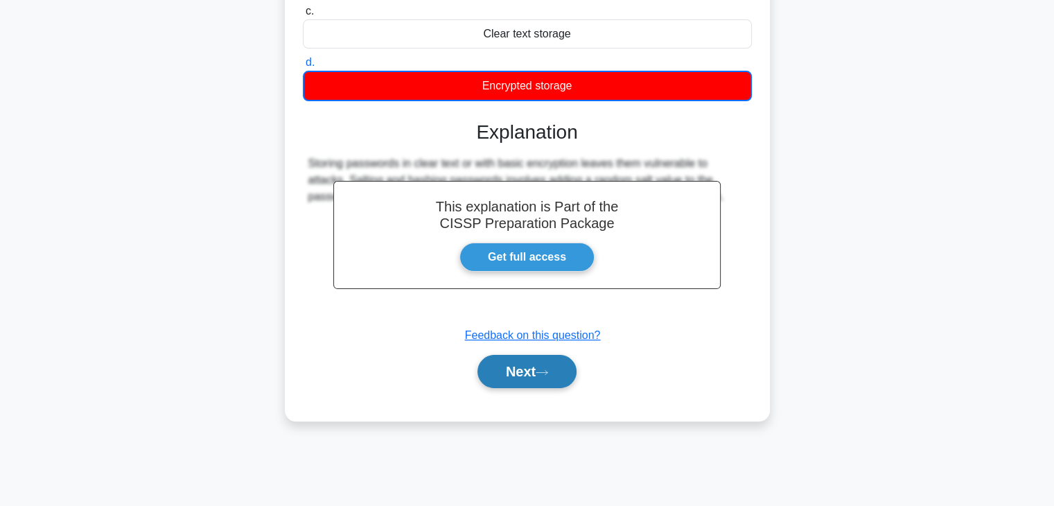
click at [543, 381] on button "Next" at bounding box center [526, 371] width 99 height 33
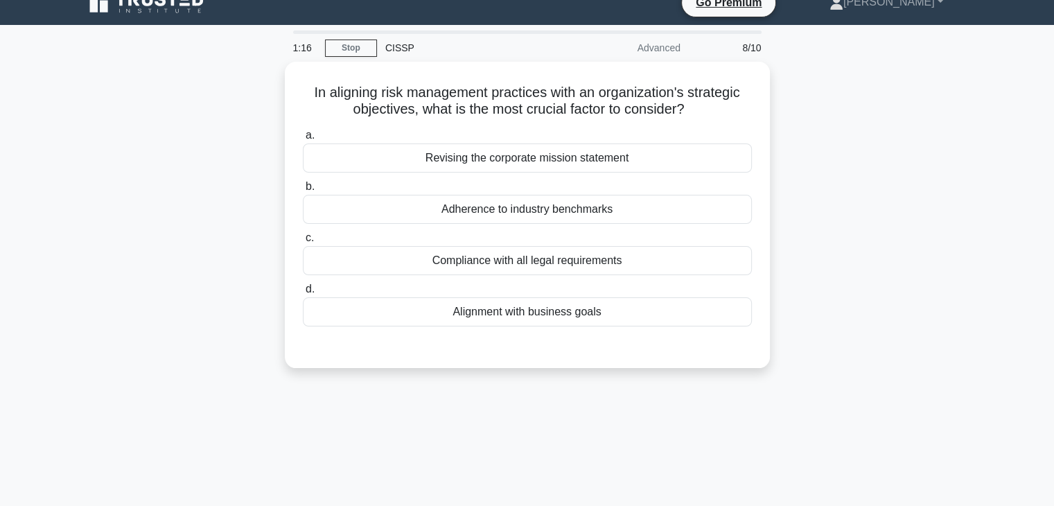
scroll to position [0, 0]
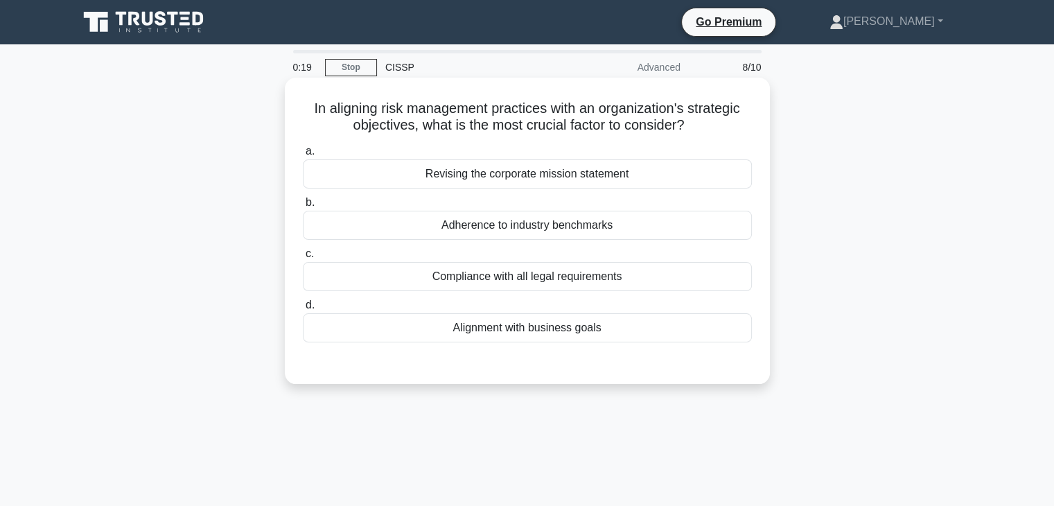
click at [434, 166] on div "Revising the corporate mission statement" at bounding box center [527, 173] width 449 height 29
click at [303, 156] on input "a. Revising the corporate mission statement" at bounding box center [303, 151] width 0 height 9
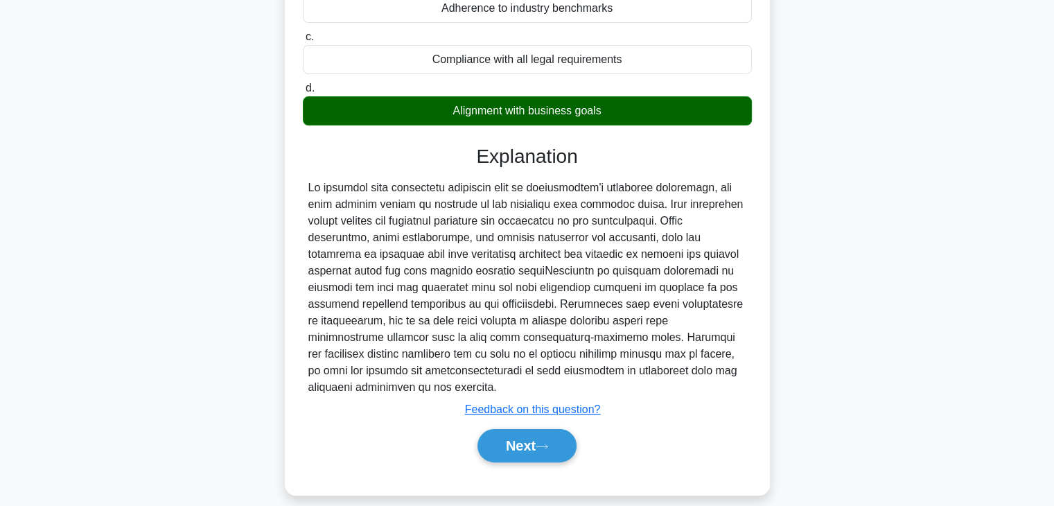
scroll to position [243, 0]
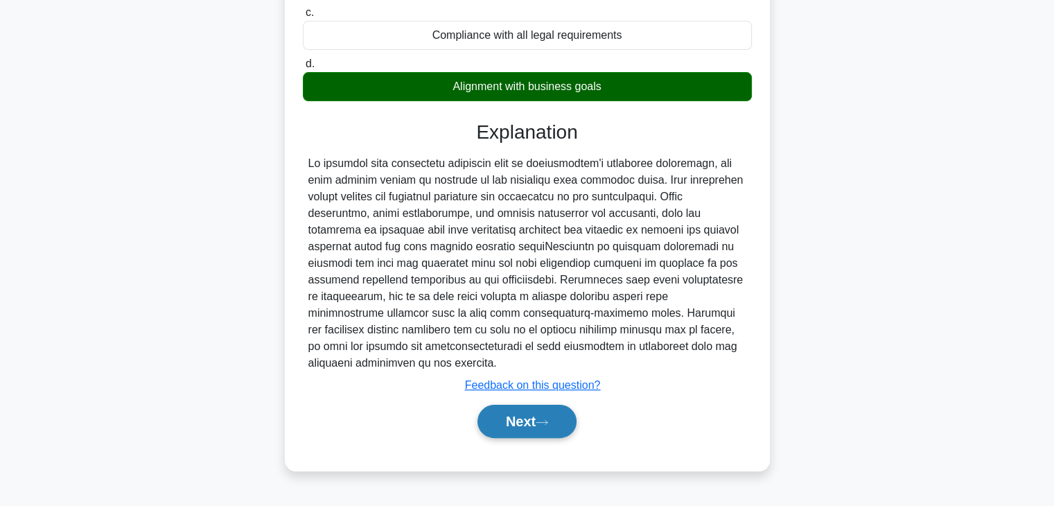
click at [504, 417] on button "Next" at bounding box center [526, 421] width 99 height 33
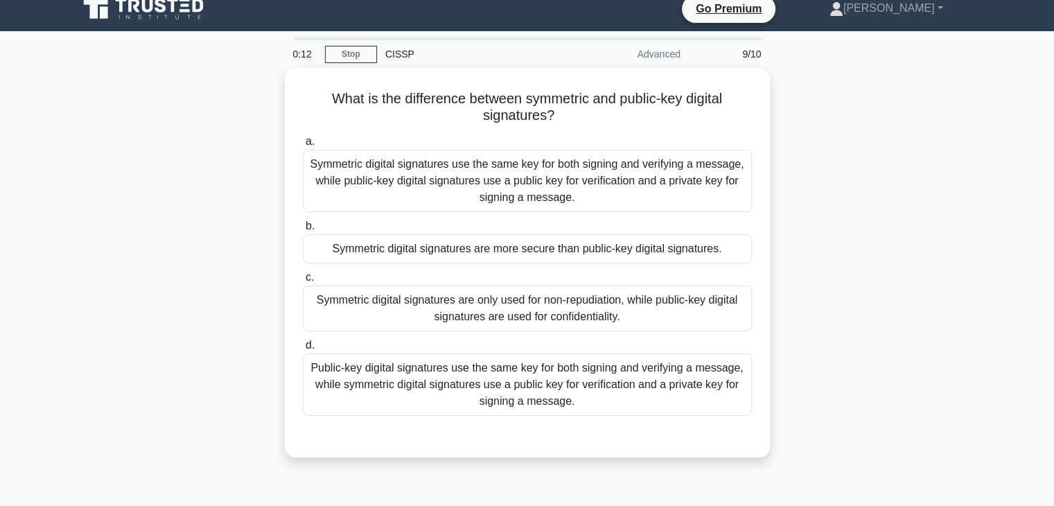
scroll to position [0, 0]
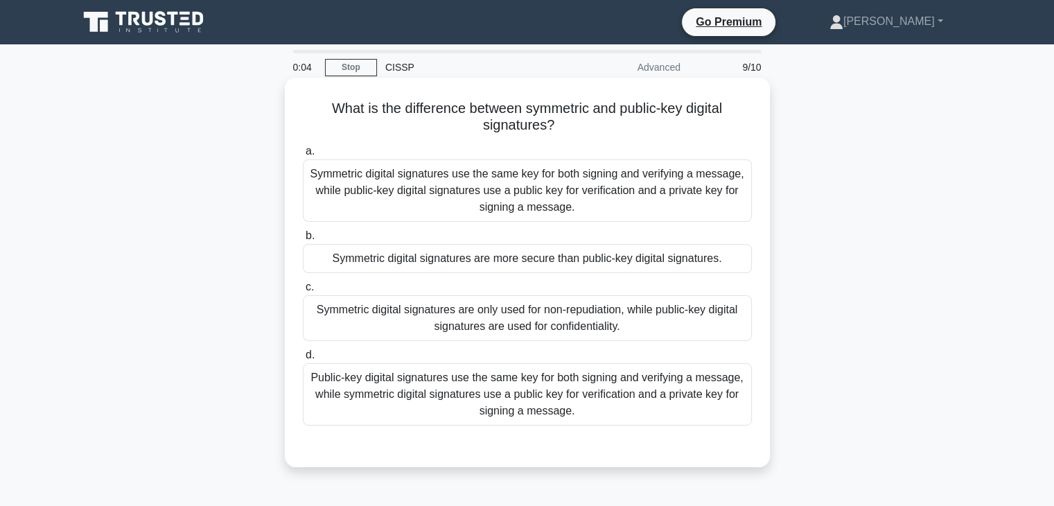
click at [615, 193] on div "Symmetric digital signatures use the same key for both signing and verifying a …" at bounding box center [527, 190] width 449 height 62
click at [303, 156] on input "a. Symmetric digital signatures use the same key for both signing and verifying…" at bounding box center [303, 151] width 0 height 9
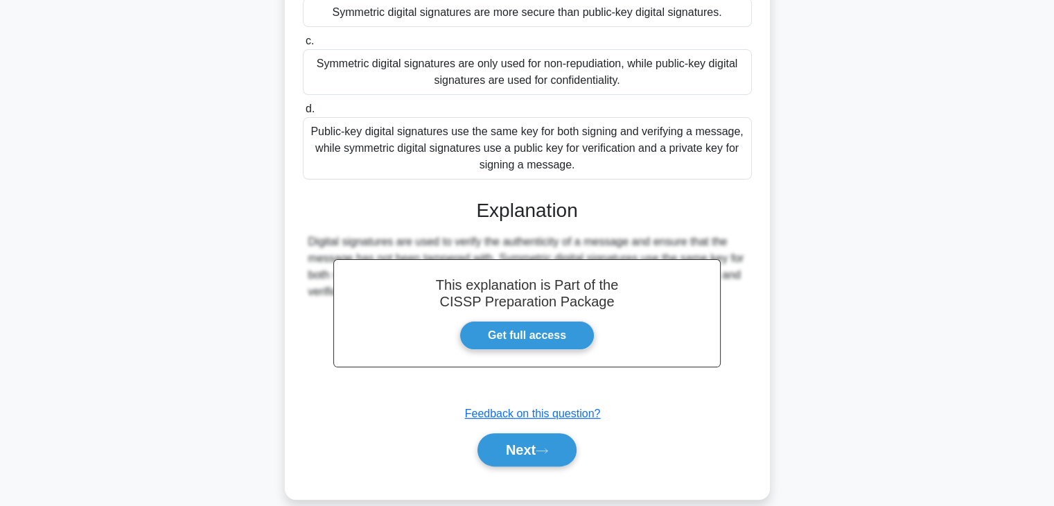
scroll to position [265, 0]
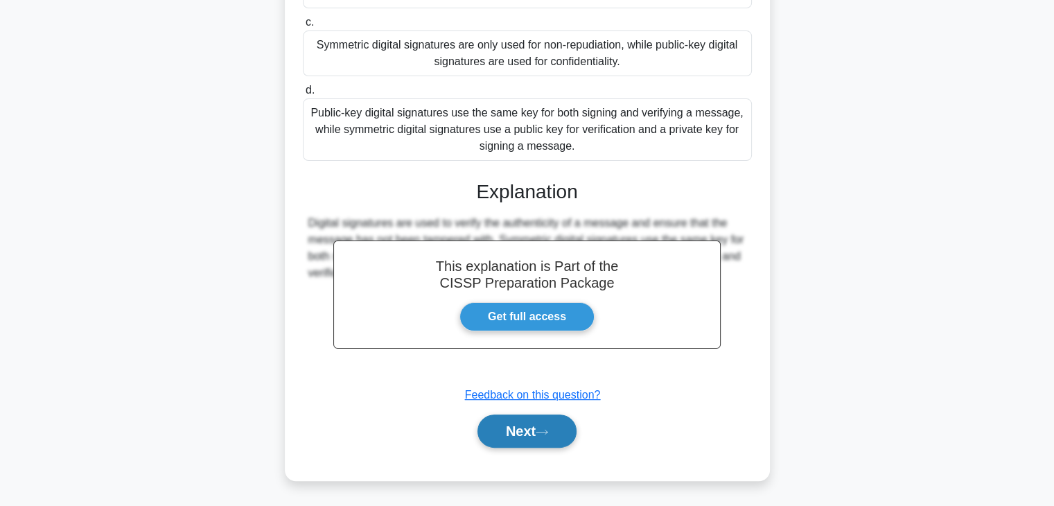
click at [538, 424] on div "Next" at bounding box center [527, 430] width 454 height 33
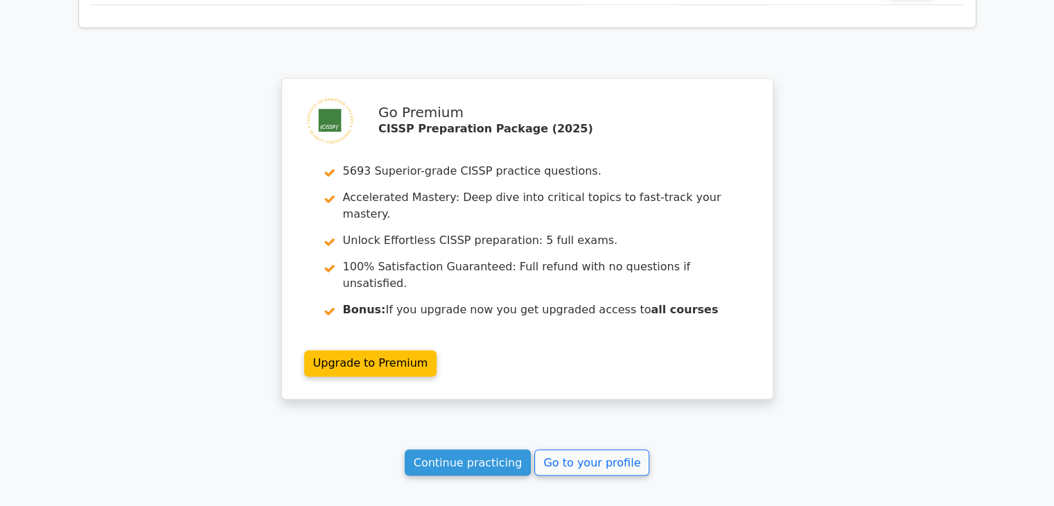
scroll to position [2247, 0]
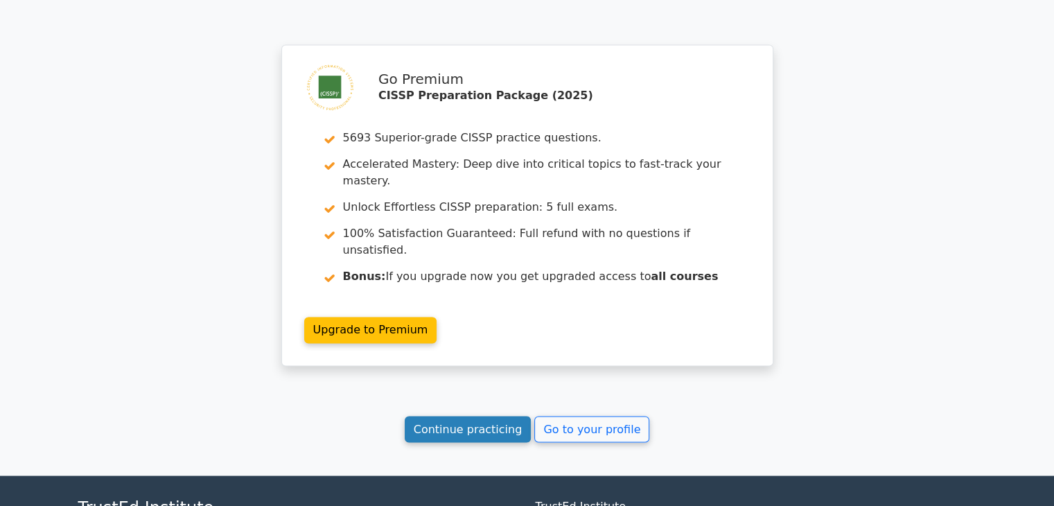
click at [484, 416] on link "Continue practicing" at bounding box center [468, 429] width 127 height 26
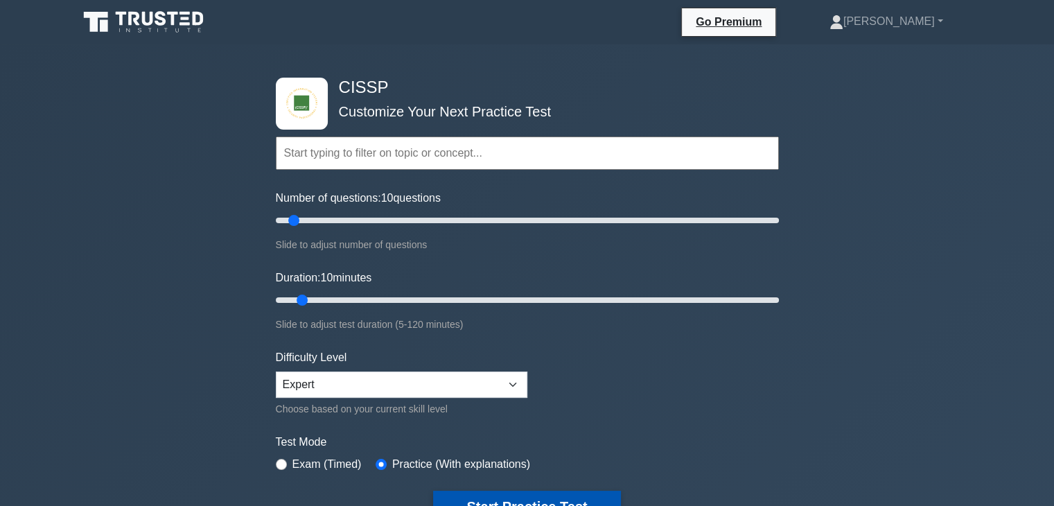
click at [578, 497] on button "Start Practice Test" at bounding box center [526, 506] width 187 height 32
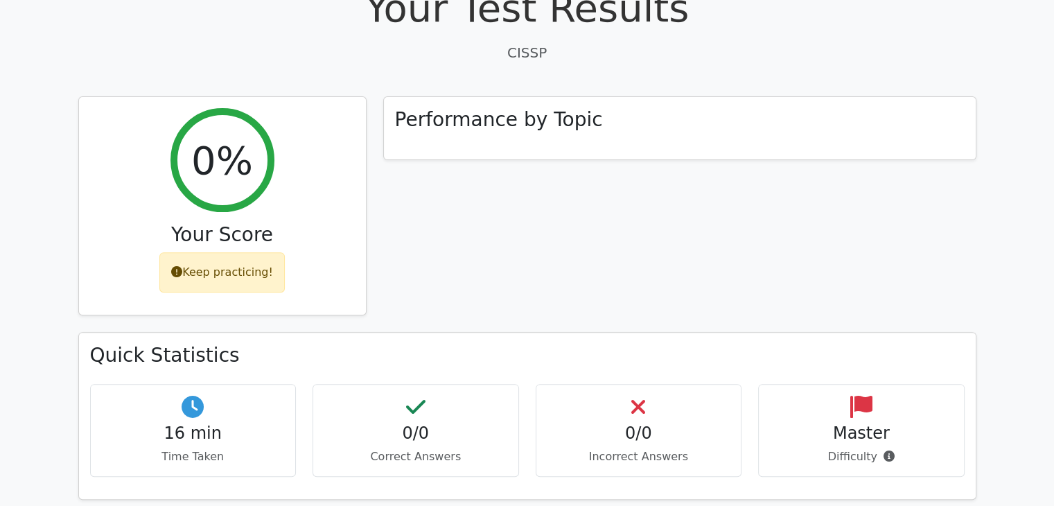
scroll to position [1142, 0]
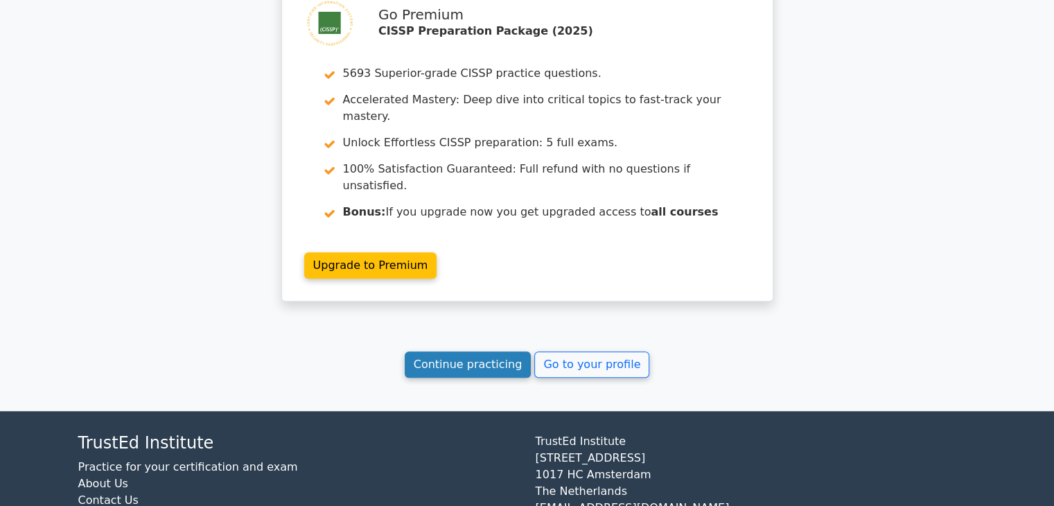
click at [453, 351] on link "Continue practicing" at bounding box center [468, 364] width 127 height 26
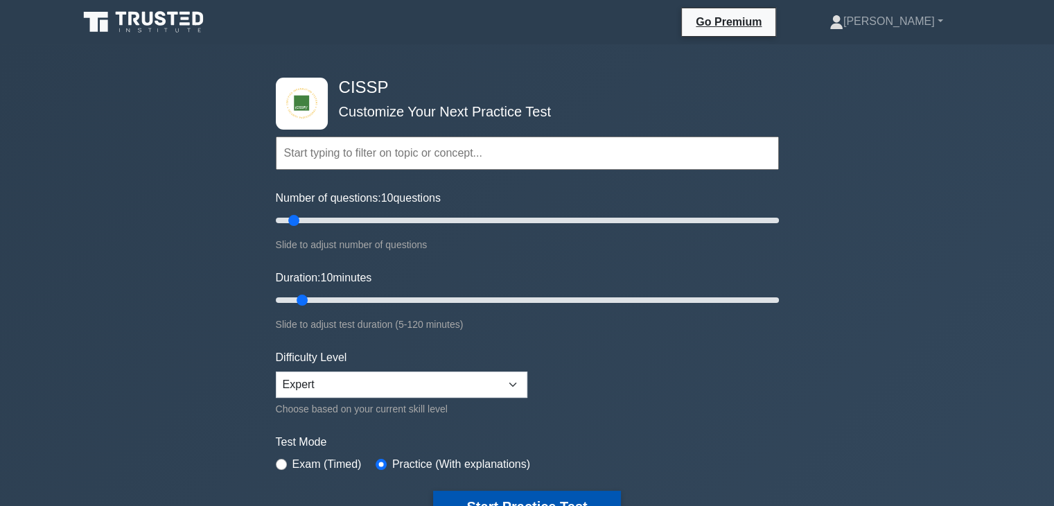
click at [504, 497] on button "Start Practice Test" at bounding box center [526, 506] width 187 height 32
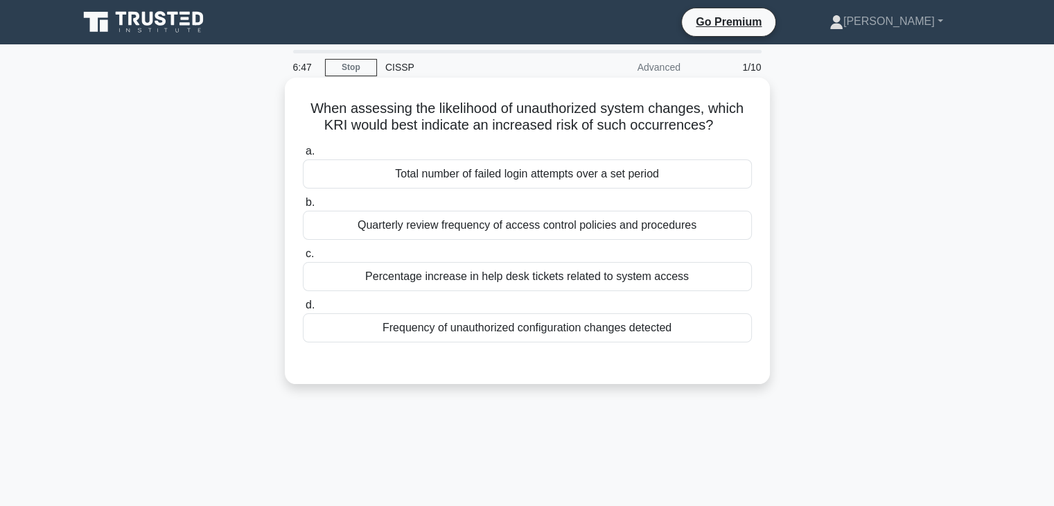
click at [421, 322] on div "Frequency of unauthorized configuration changes detected" at bounding box center [527, 327] width 449 height 29
click at [303, 310] on input "d. Frequency of unauthorized configuration changes detected" at bounding box center [303, 305] width 0 height 9
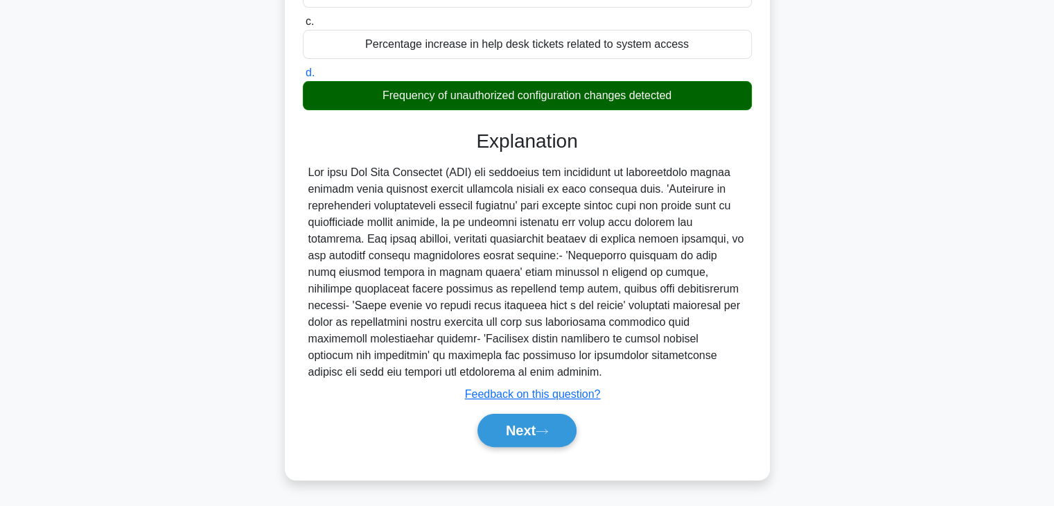
scroll to position [243, 0]
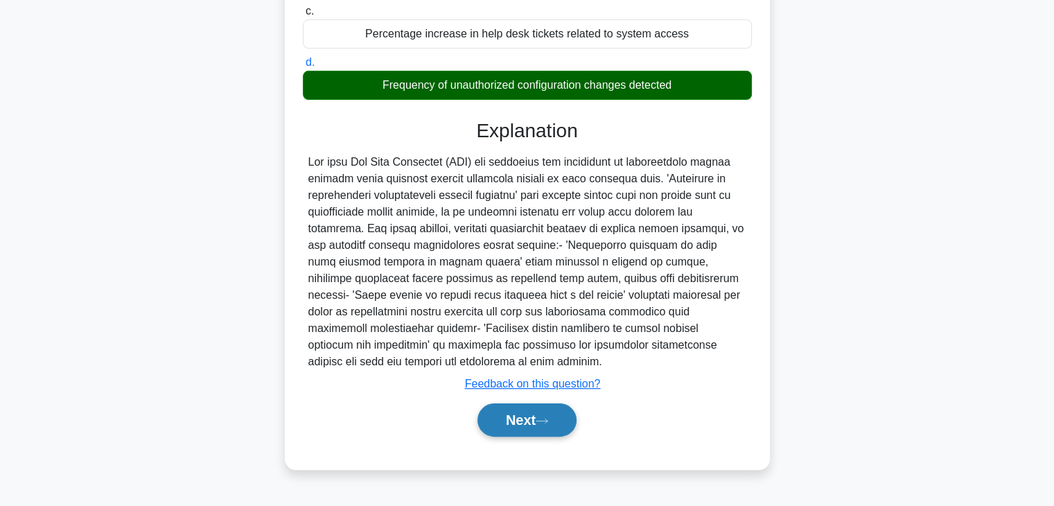
click at [537, 417] on button "Next" at bounding box center [526, 419] width 99 height 33
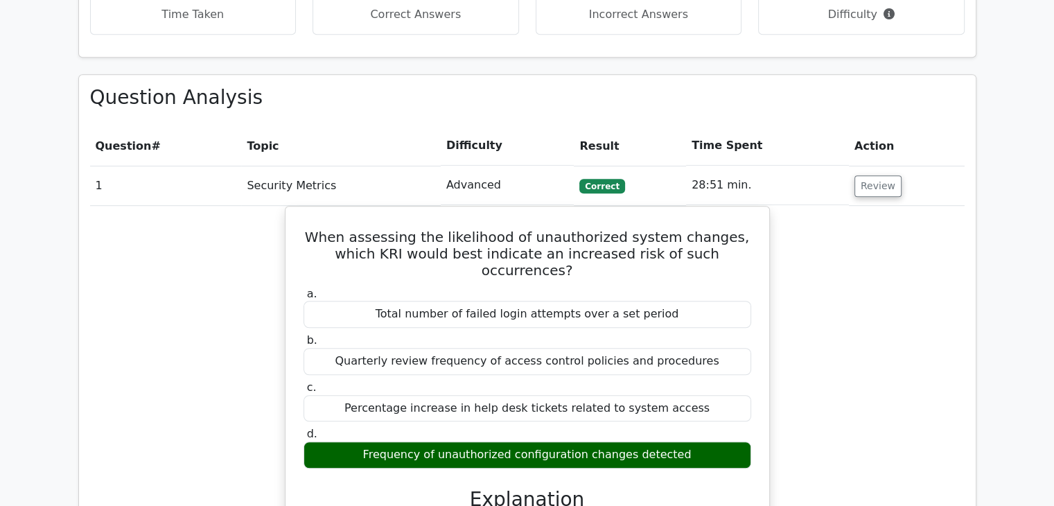
scroll to position [1783, 0]
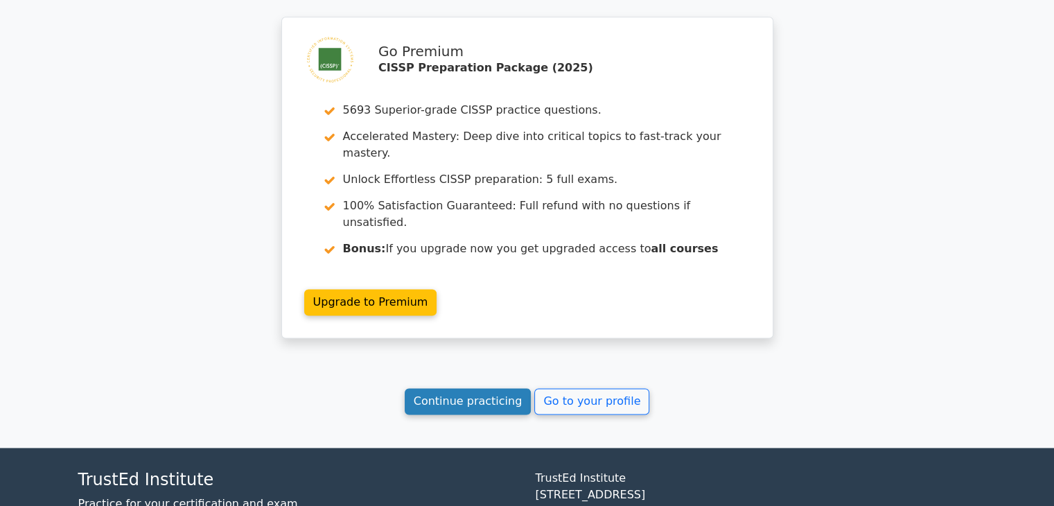
click at [490, 388] on link "Continue practicing" at bounding box center [468, 401] width 127 height 26
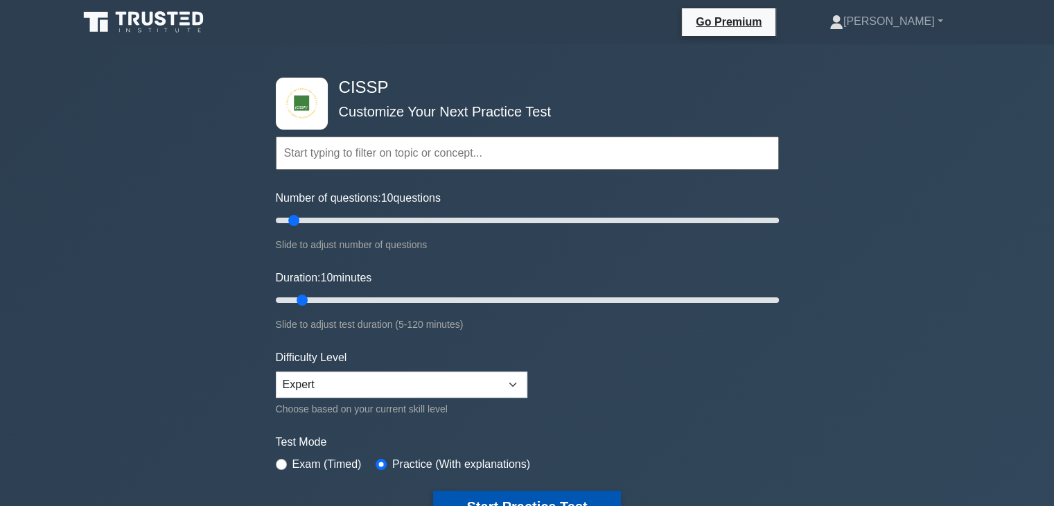
click at [468, 493] on button "Start Practice Test" at bounding box center [526, 506] width 187 height 32
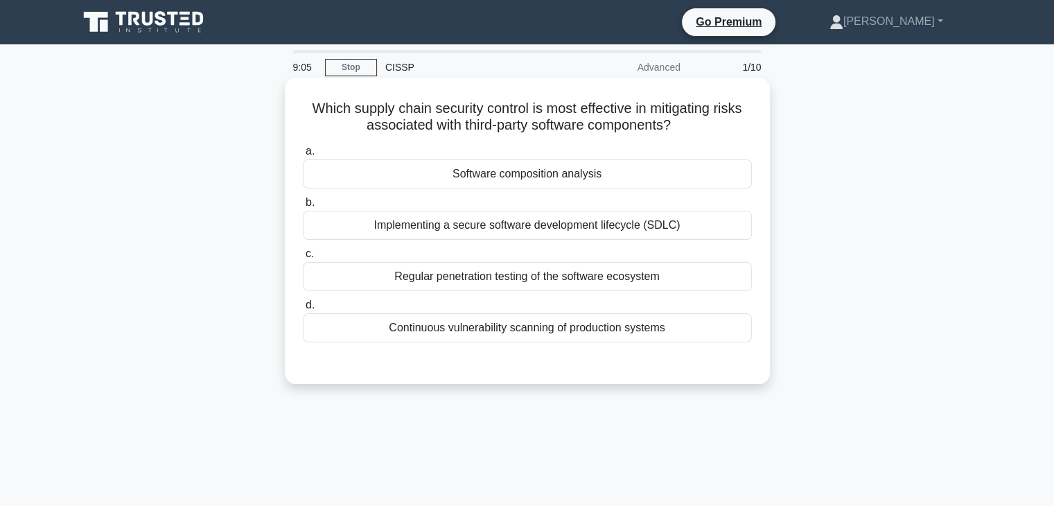
click at [506, 285] on div "Regular penetration testing of the software ecosystem" at bounding box center [527, 276] width 449 height 29
click at [303, 258] on input "c. Regular penetration testing of the software ecosystem" at bounding box center [303, 253] width 0 height 9
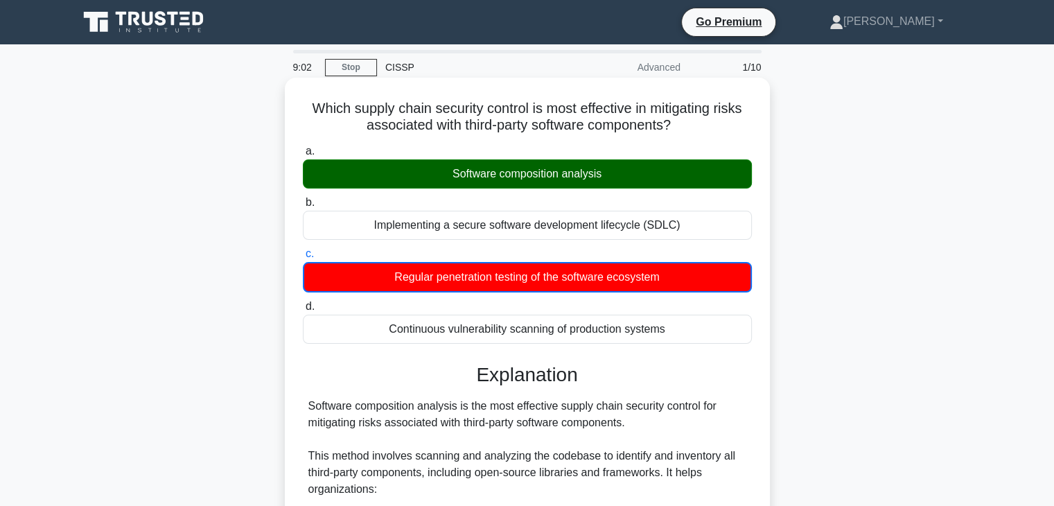
click at [303, 302] on input "d. Continuous vulnerability scanning of production systems" at bounding box center [303, 306] width 0 height 9
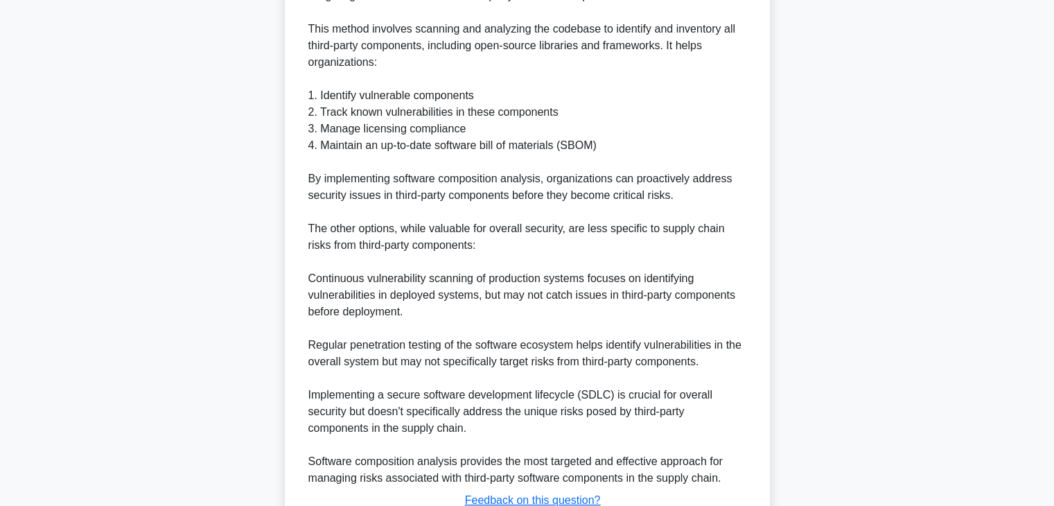
scroll to position [442, 0]
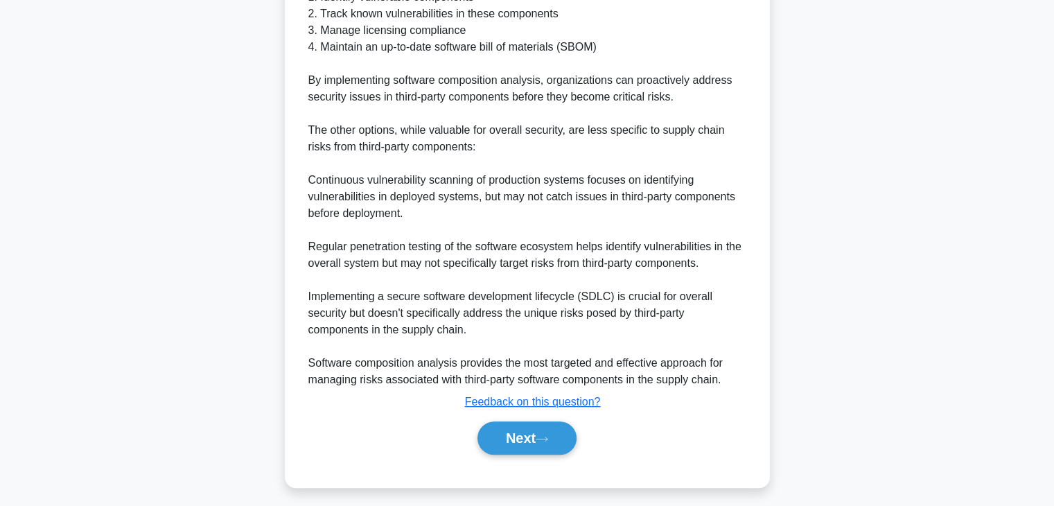
scroll to position [532, 0]
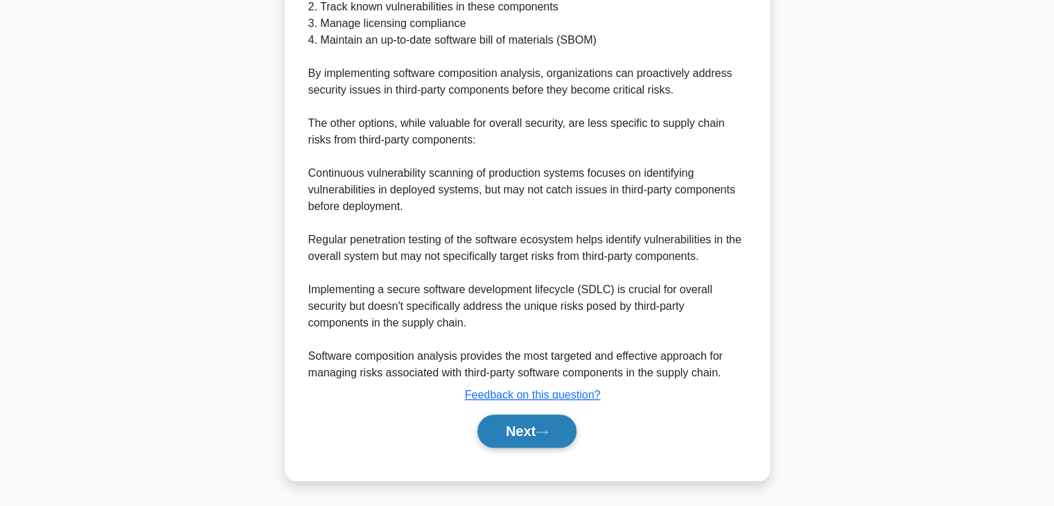
click at [513, 430] on button "Next" at bounding box center [526, 430] width 99 height 33
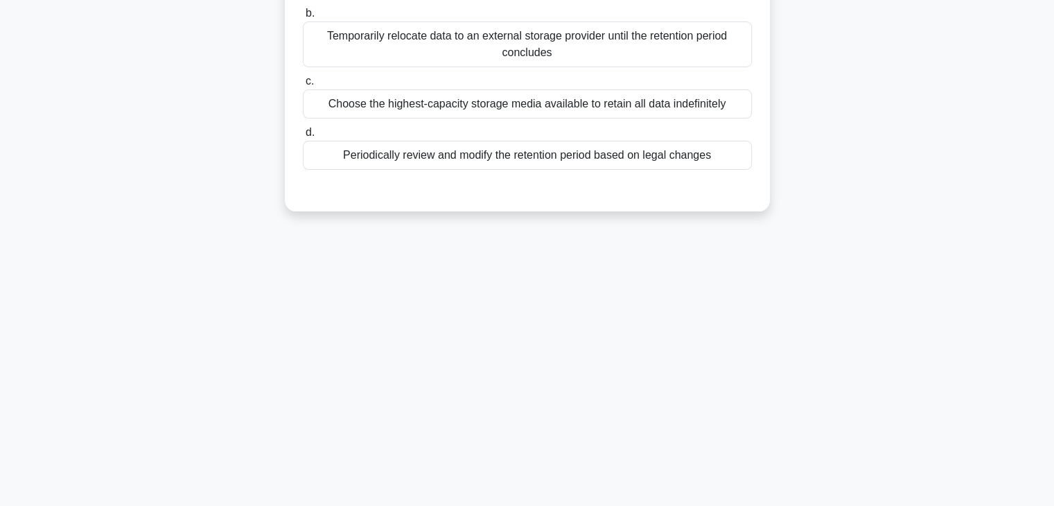
scroll to position [0, 0]
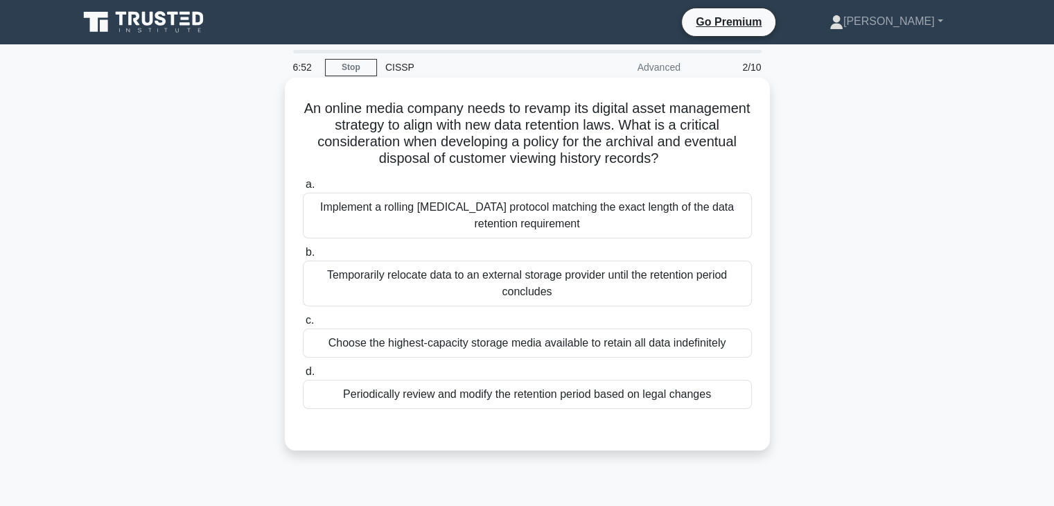
click at [481, 395] on div "Periodically review and modify the retention period based on legal changes" at bounding box center [527, 394] width 449 height 29
click at [303, 376] on input "d. Periodically review and modify the retention period based on legal changes" at bounding box center [303, 371] width 0 height 9
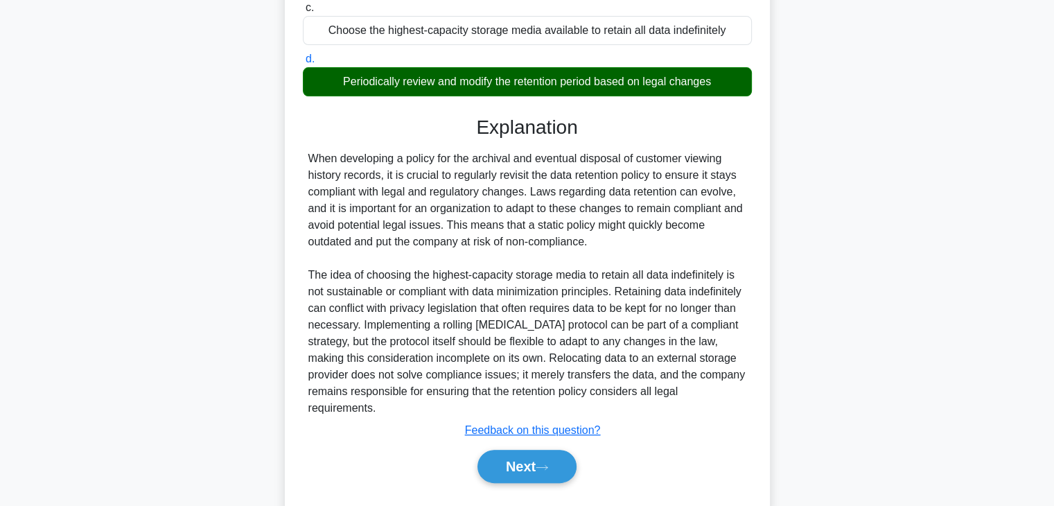
scroll to position [331, 0]
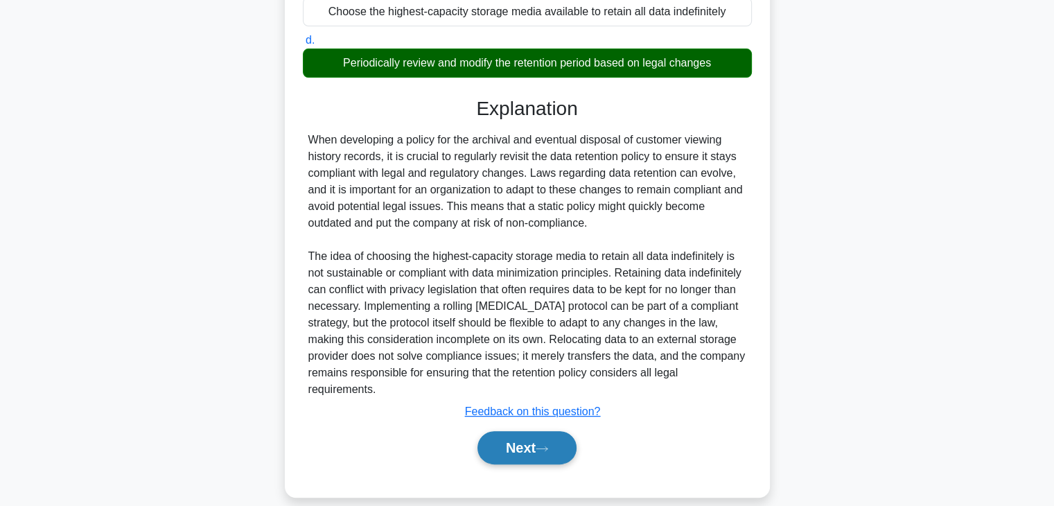
click at [502, 431] on button "Next" at bounding box center [526, 447] width 99 height 33
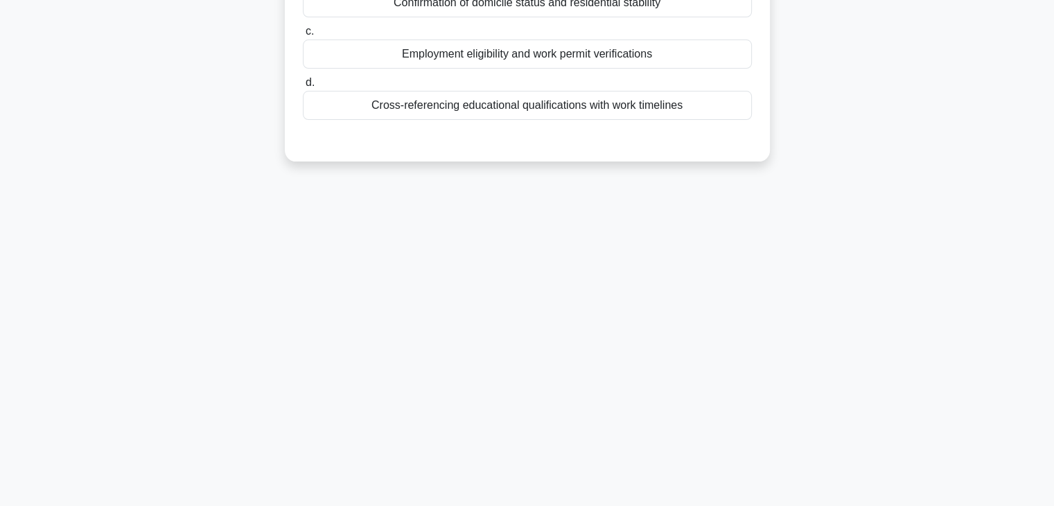
scroll to position [0, 0]
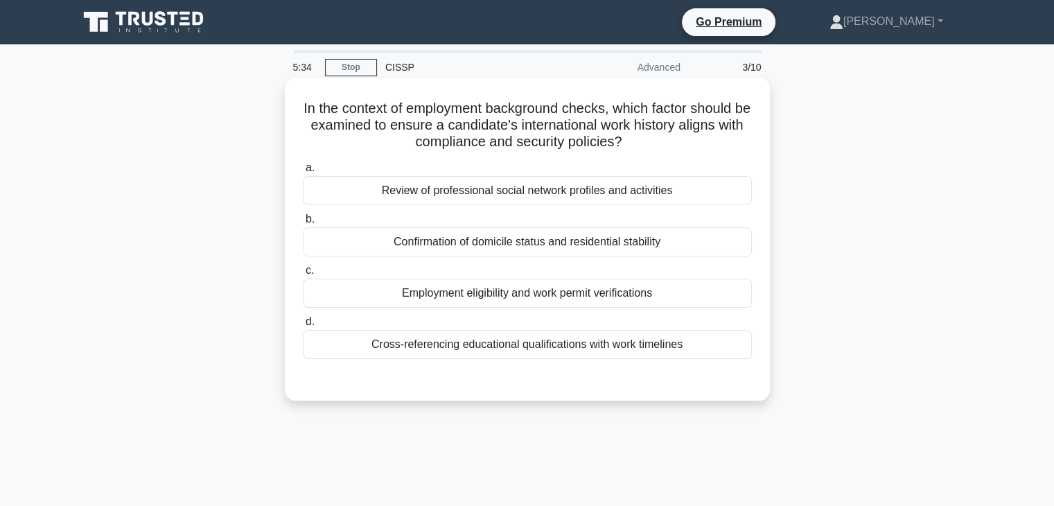
click at [513, 300] on div "Employment eligibility and work permit verifications" at bounding box center [527, 292] width 449 height 29
click at [303, 275] on input "c. Employment eligibility and work permit verifications" at bounding box center [303, 270] width 0 height 9
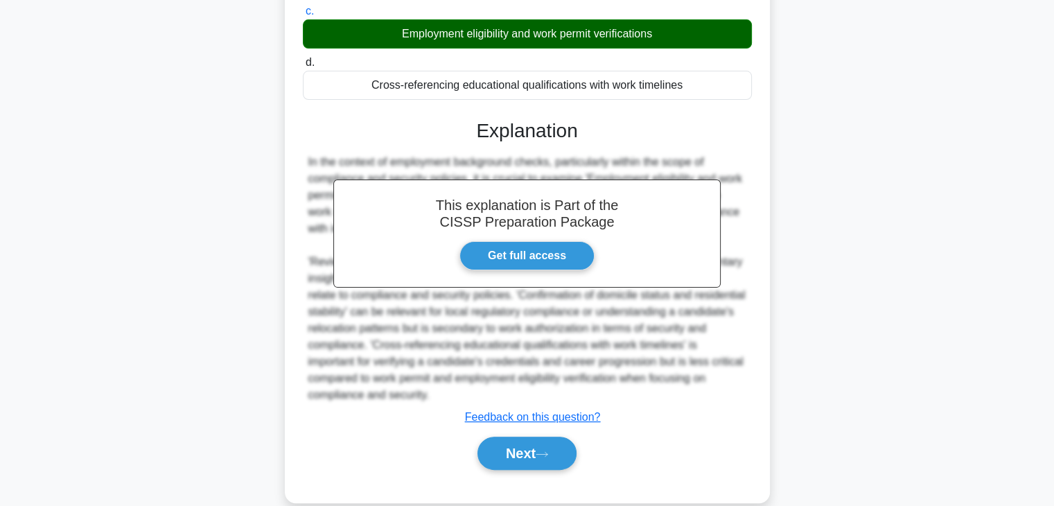
scroll to position [281, 0]
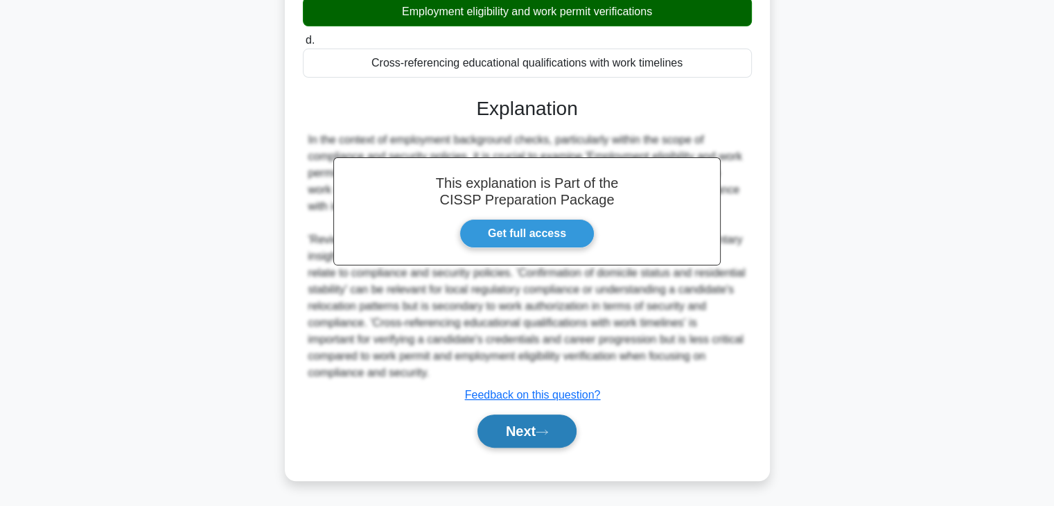
click at [533, 422] on button "Next" at bounding box center [526, 430] width 99 height 33
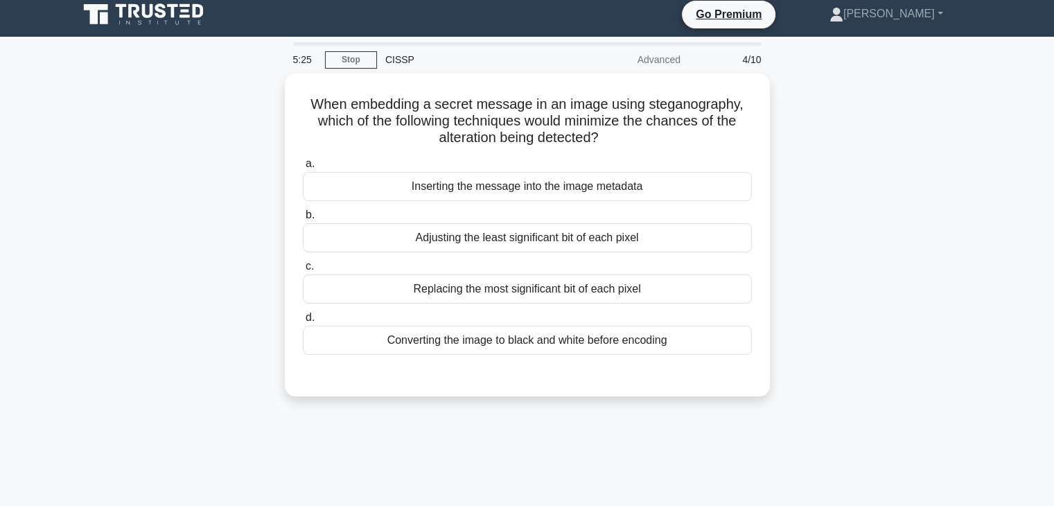
scroll to position [0, 0]
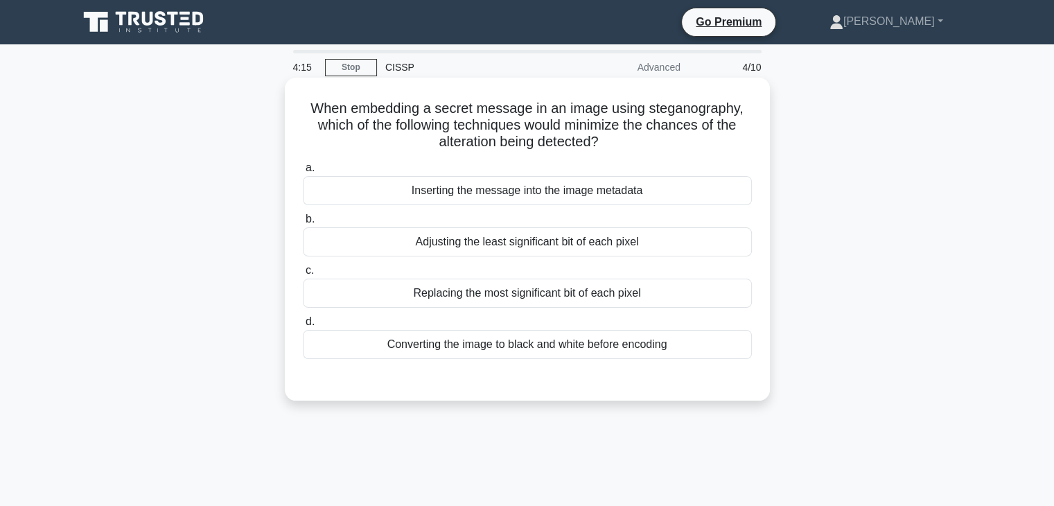
click at [547, 247] on div "Adjusting the least significant bit of each pixel" at bounding box center [527, 241] width 449 height 29
click at [303, 224] on input "b. Adjusting the least significant bit of each pixel" at bounding box center [303, 219] width 0 height 9
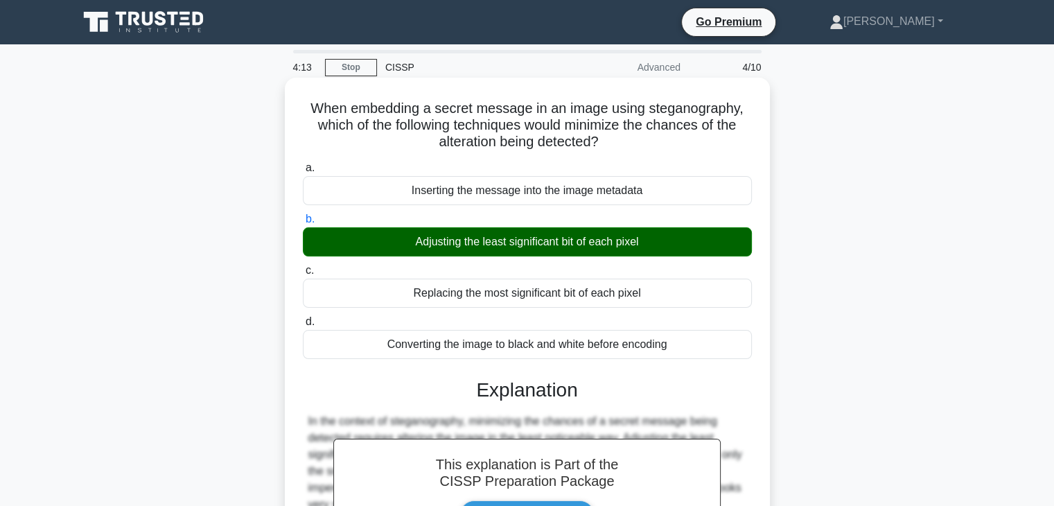
scroll to position [298, 0]
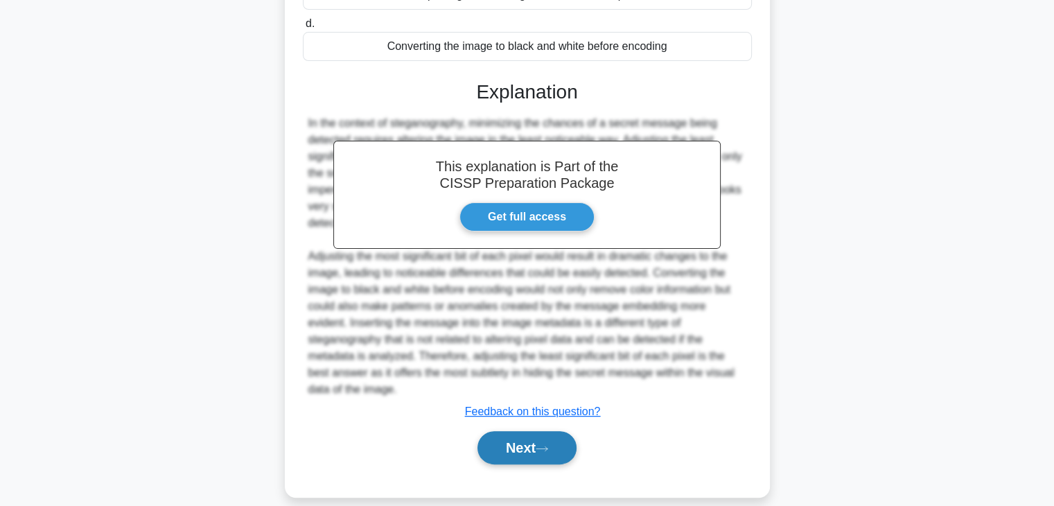
click at [548, 445] on icon at bounding box center [542, 449] width 12 height 8
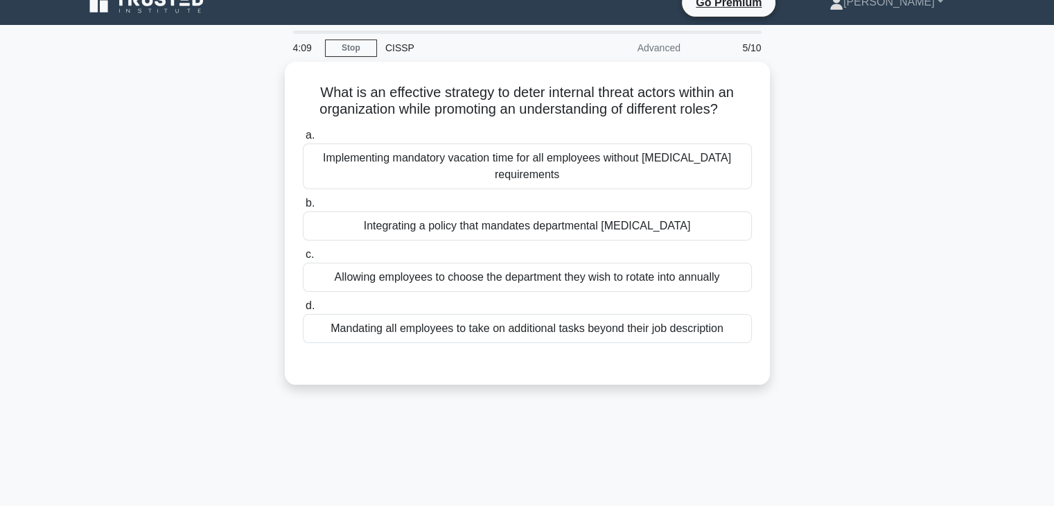
scroll to position [0, 0]
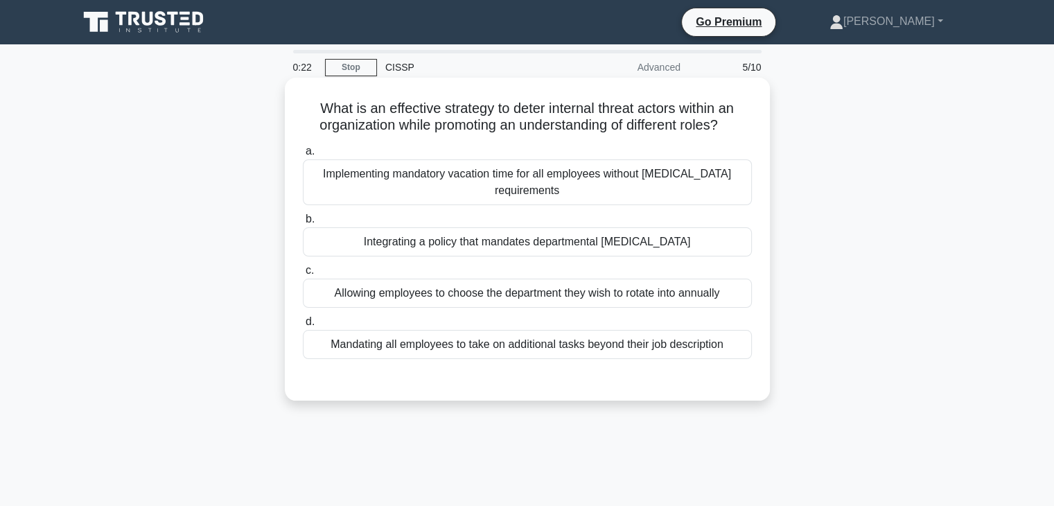
click at [628, 236] on div "Integrating a policy that mandates departmental cross-training" at bounding box center [527, 241] width 449 height 29
click at [303, 224] on input "b. Integrating a policy that mandates departmental cross-training" at bounding box center [303, 219] width 0 height 9
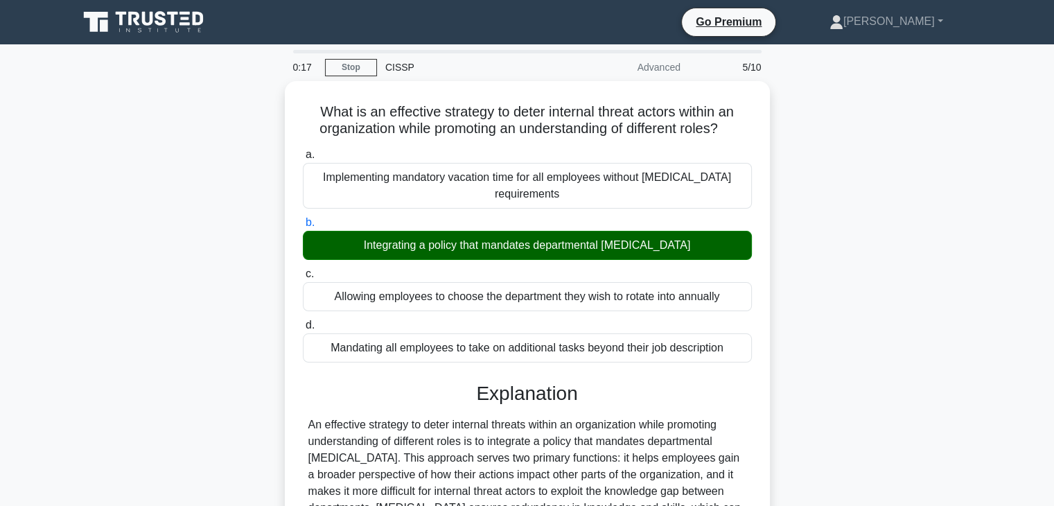
click at [1052, 495] on main "0:17 Stop CISSP Advanced 5/10 What is an effective strategy to deter internal t…" at bounding box center [527, 440] width 1054 height 793
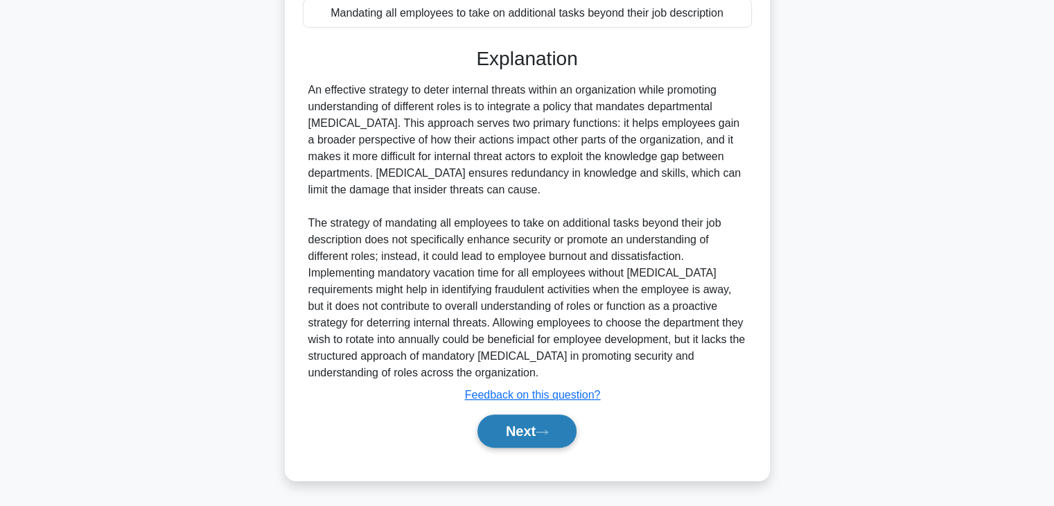
click at [529, 434] on button "Next" at bounding box center [526, 430] width 99 height 33
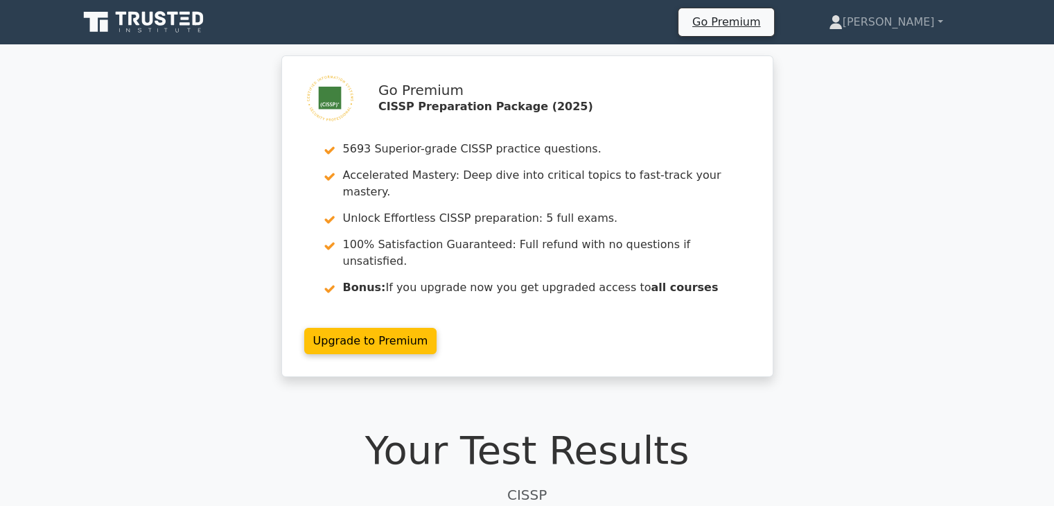
drag, startPoint x: 1053, startPoint y: 30, endPoint x: 1063, endPoint y: 73, distance: 44.2
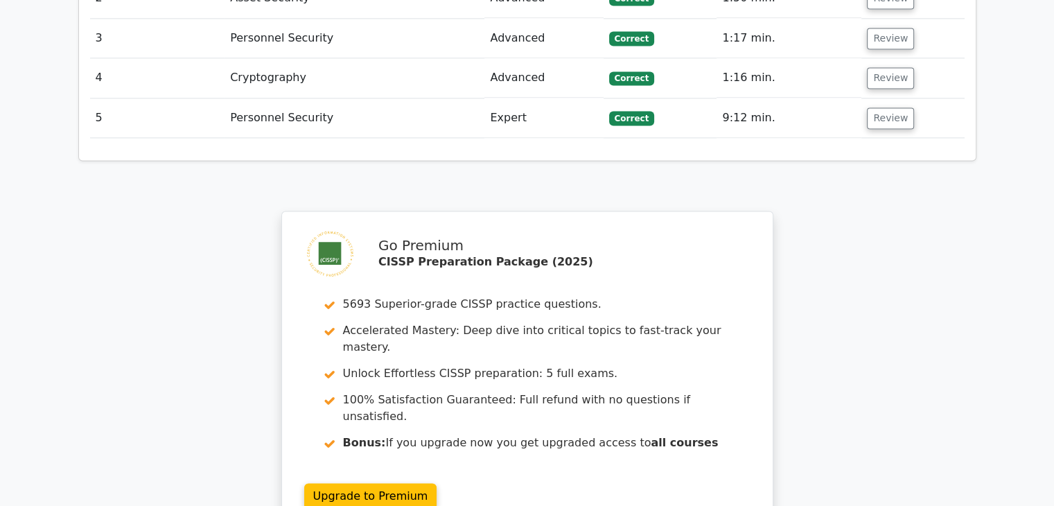
scroll to position [2201, 0]
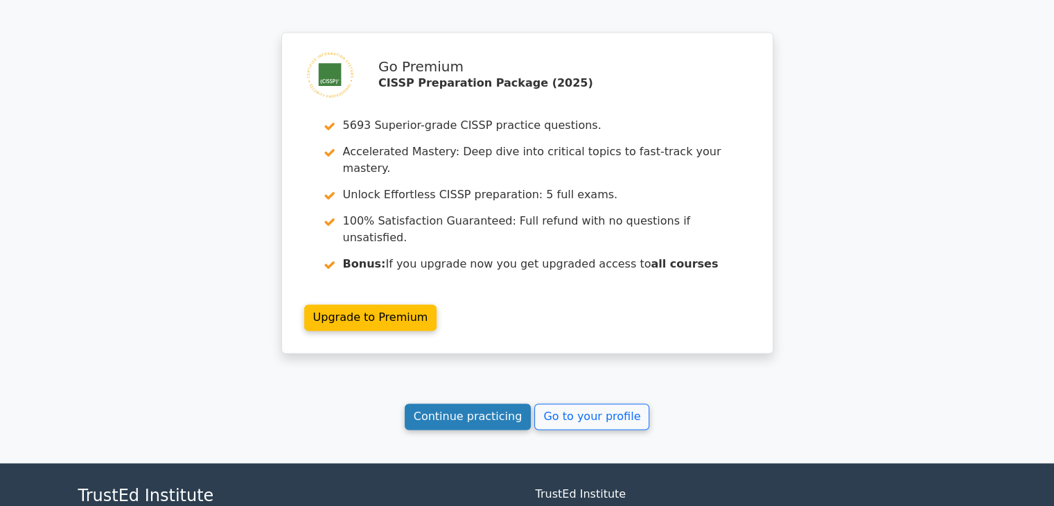
click at [506, 403] on link "Continue practicing" at bounding box center [468, 416] width 127 height 26
